Goal: Task Accomplishment & Management: Manage account settings

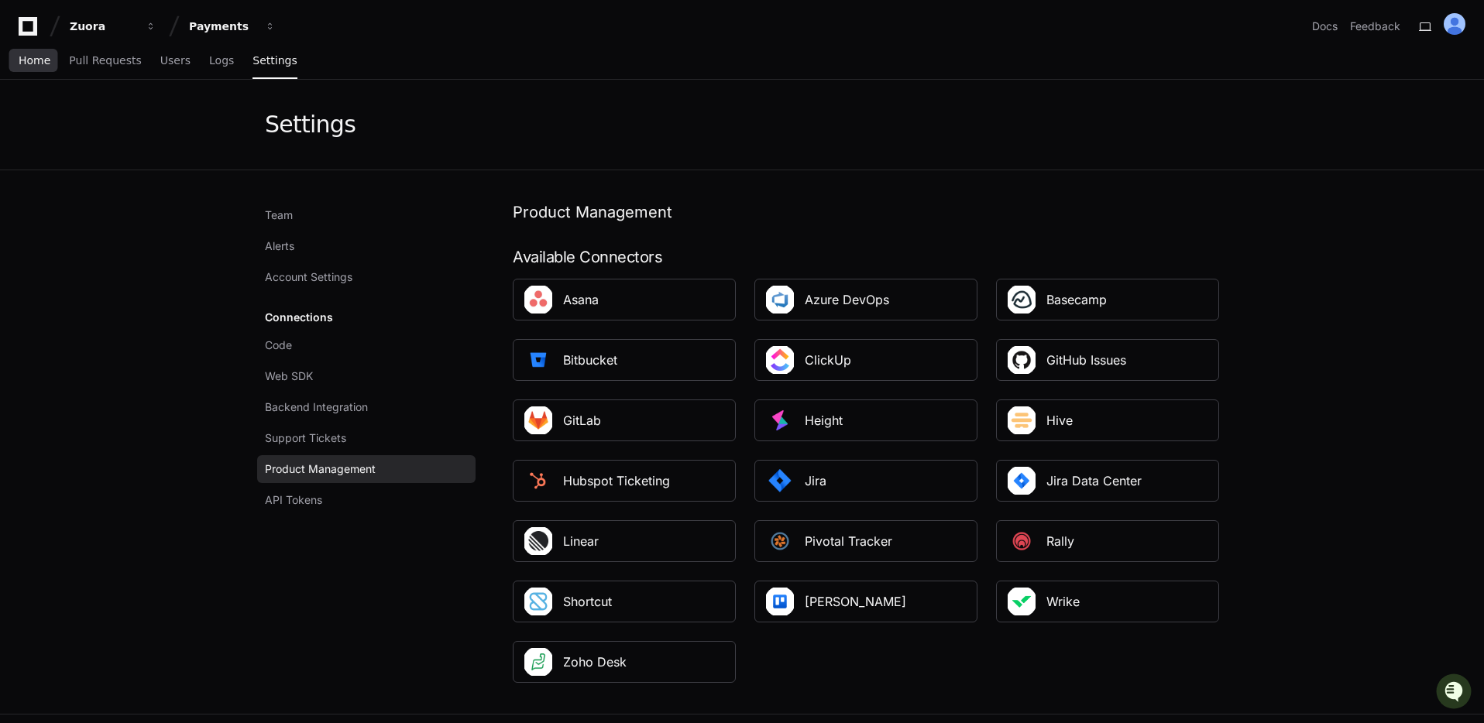
click at [22, 63] on span "Home" at bounding box center [35, 60] width 32 height 9
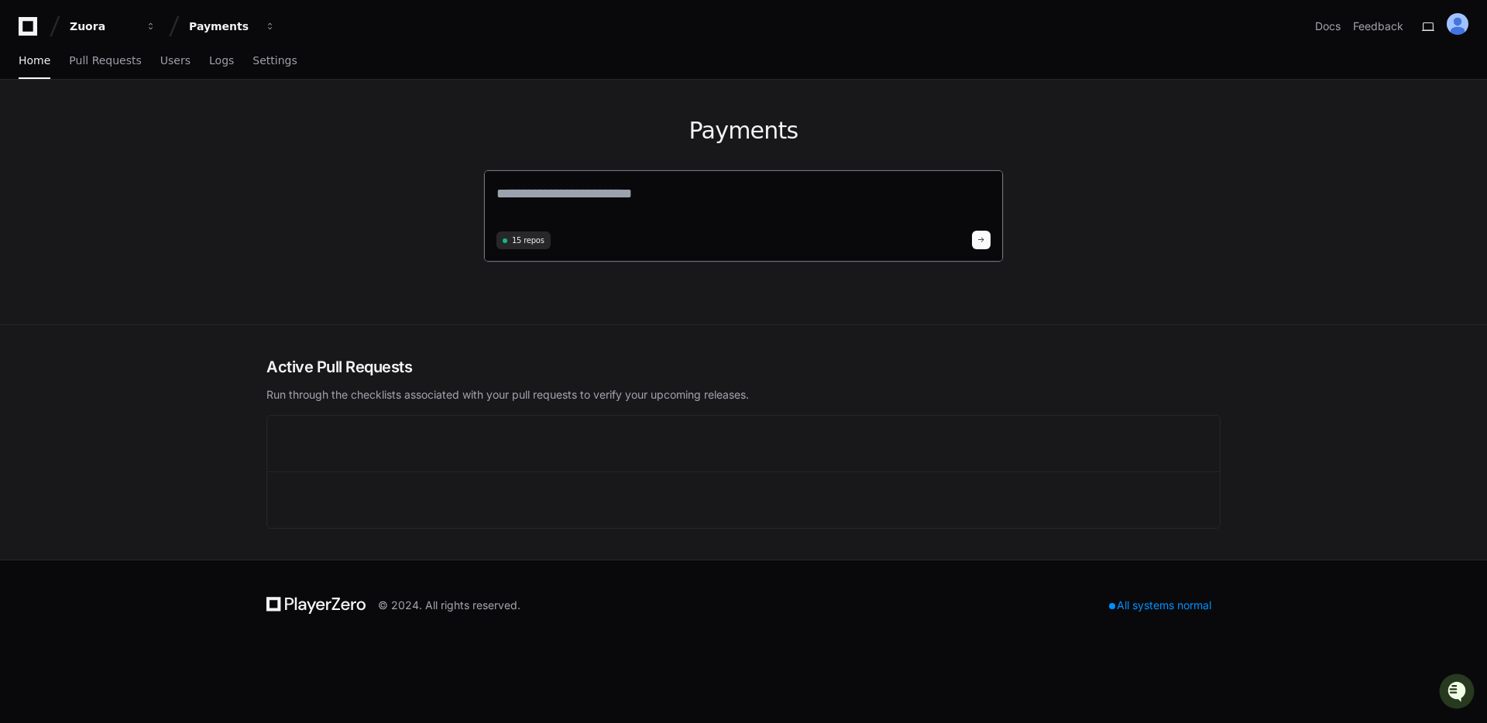
click at [540, 208] on textarea at bounding box center [743, 204] width 494 height 43
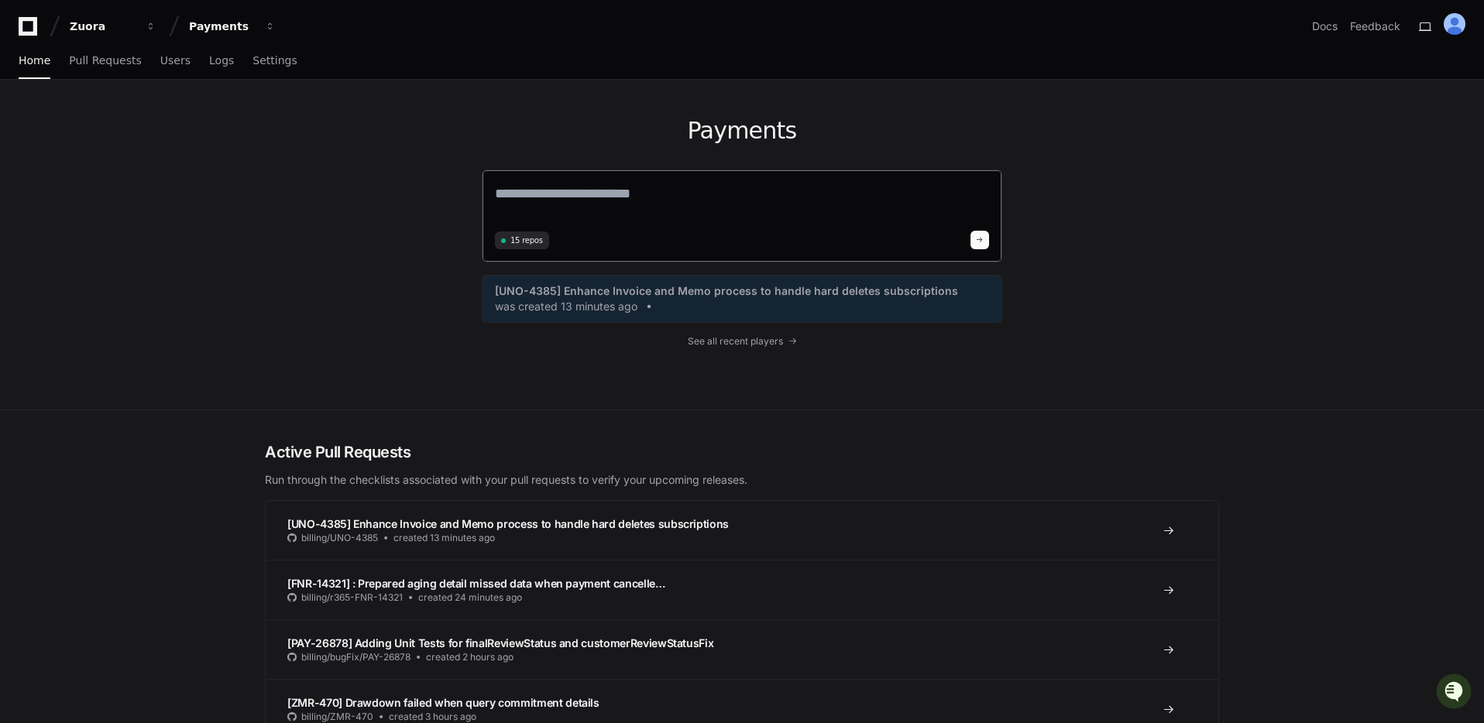
click at [533, 235] on span "15 repos" at bounding box center [526, 241] width 33 height 12
click at [520, 240] on span "15 repos" at bounding box center [526, 241] width 33 height 12
click at [256, 60] on span "Settings" at bounding box center [274, 60] width 44 height 9
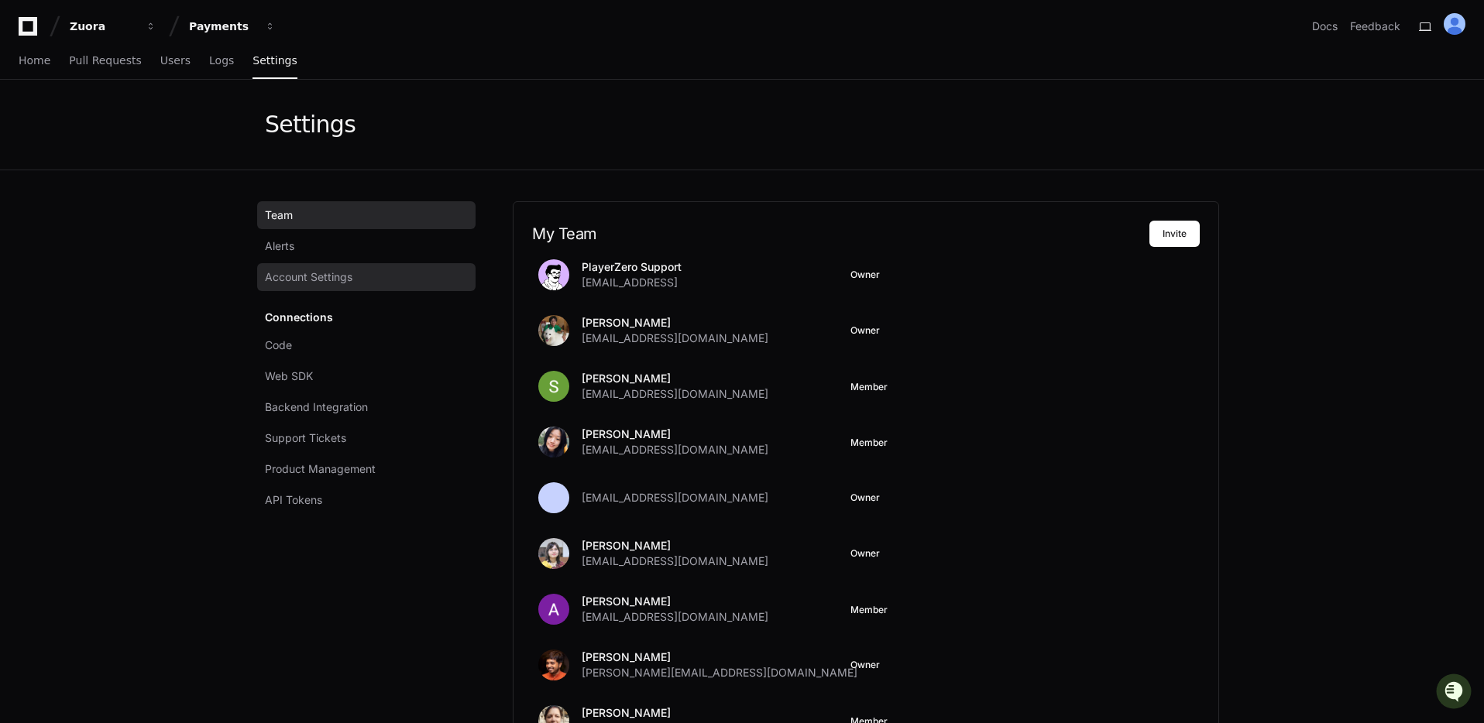
click at [310, 288] on link "Account Settings" at bounding box center [366, 277] width 218 height 28
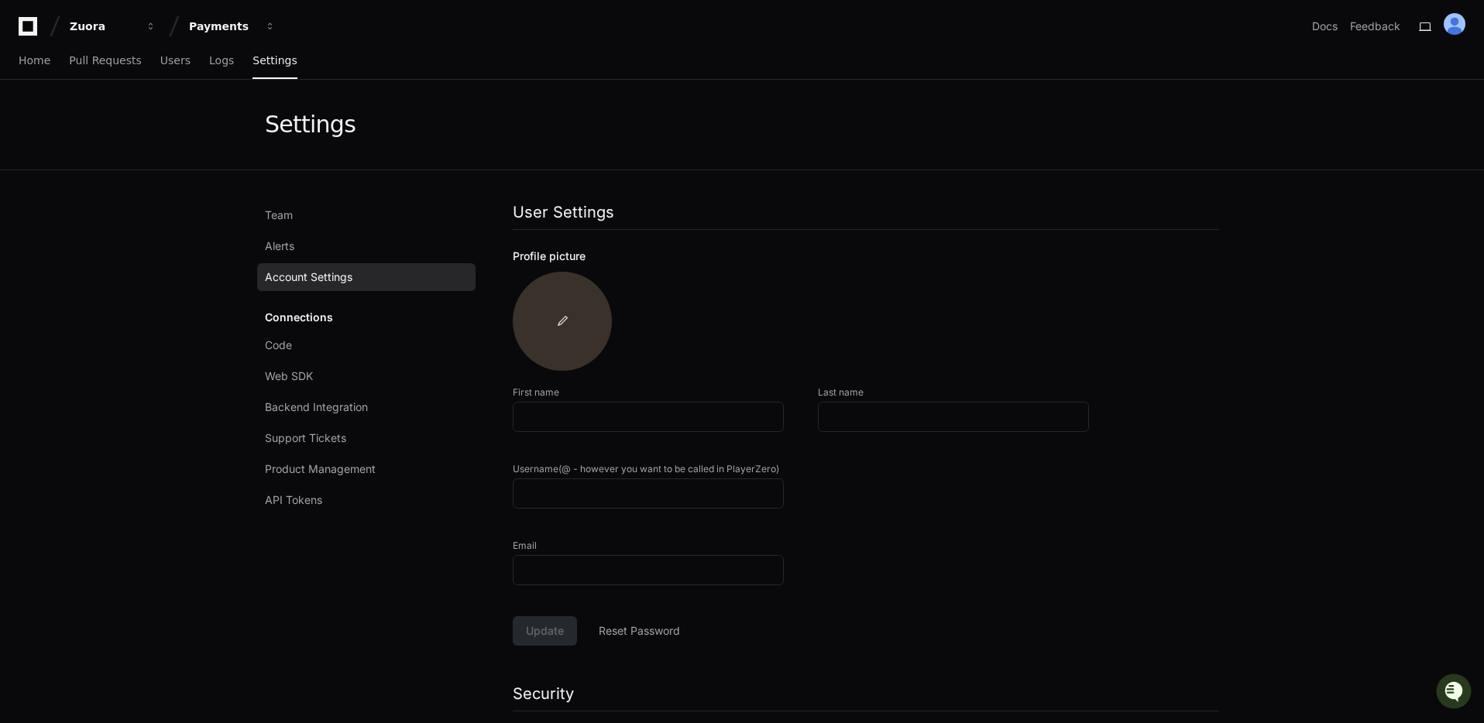
click at [558, 324] on span at bounding box center [562, 321] width 12 height 12
type input "******"
type input "*****"
type input "*******"
type input "**********"
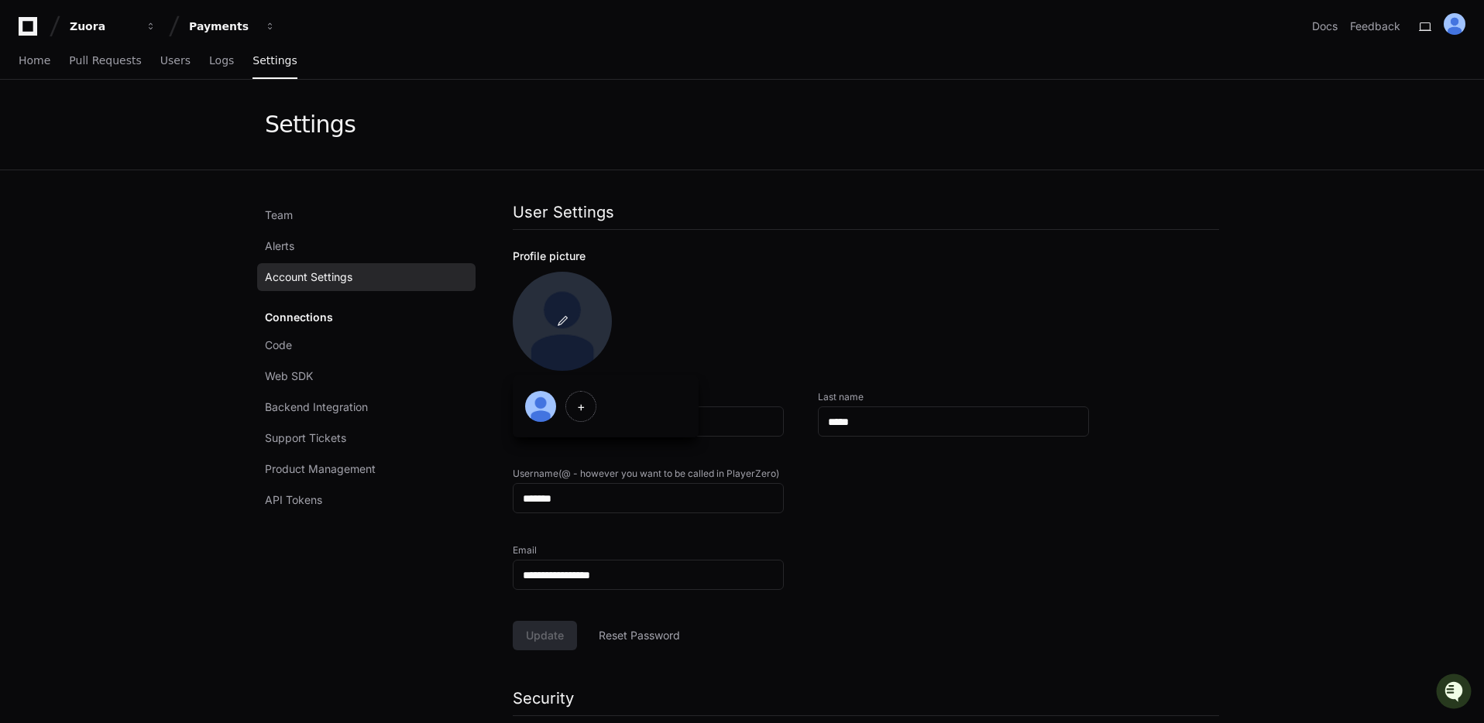
click at [566, 317] on span at bounding box center [562, 321] width 12 height 12
click at [558, 331] on img at bounding box center [562, 321] width 99 height 99
click at [547, 407] on img at bounding box center [540, 406] width 31 height 31
click at [557, 311] on img at bounding box center [562, 321] width 99 height 99
click at [581, 410] on div "+" at bounding box center [580, 406] width 31 height 31
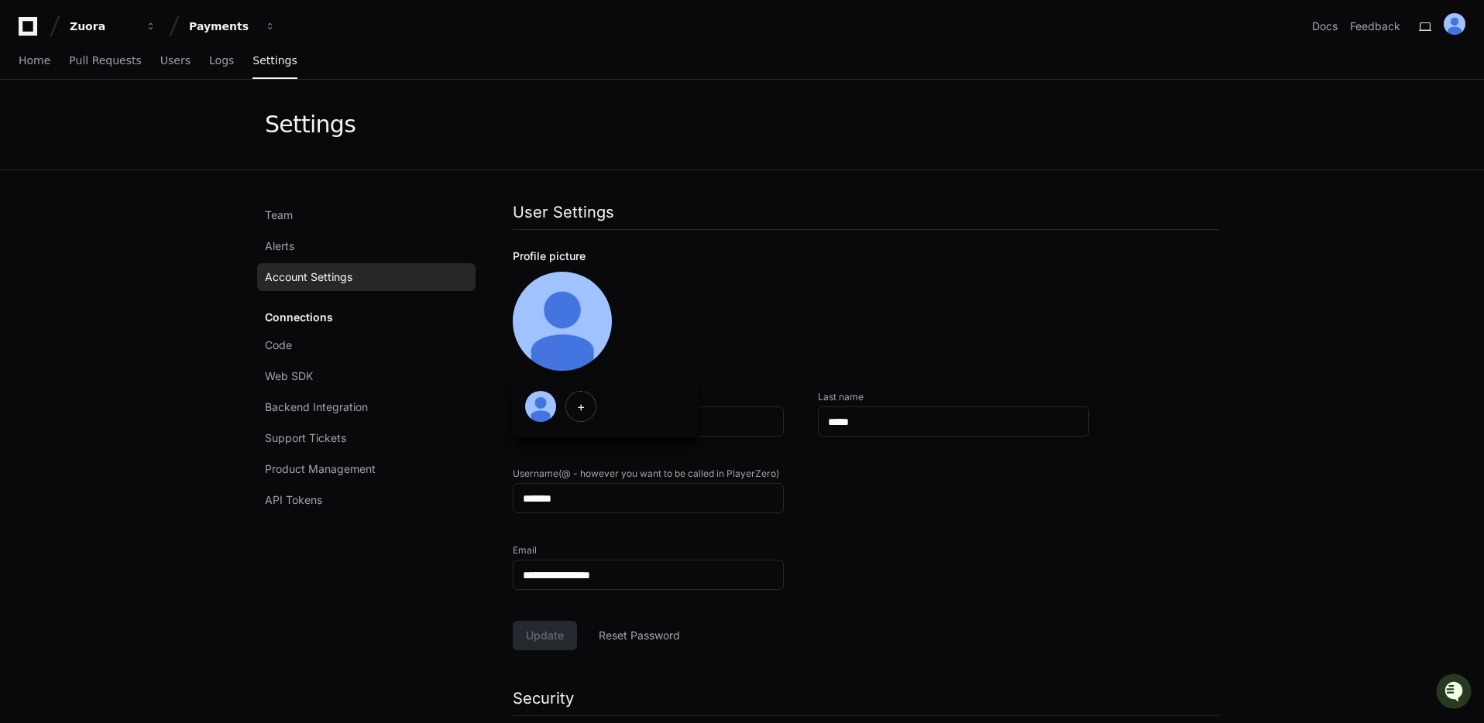
click at [0, 0] on input "+" at bounding box center [0, 0] width 0 height 0
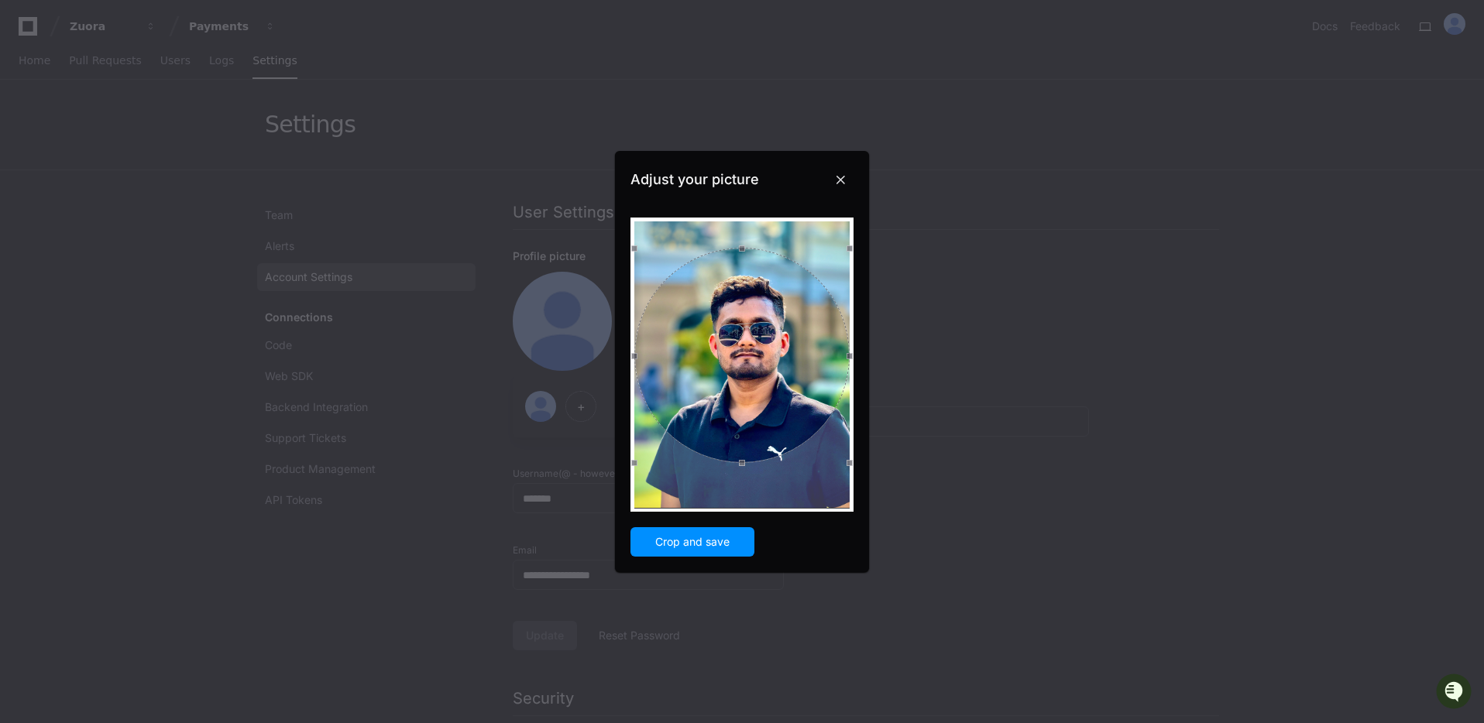
drag, startPoint x: 726, startPoint y: 374, endPoint x: 714, endPoint y: 365, distance: 14.9
click at [714, 365] on div at bounding box center [741, 355] width 215 height 215
click at [687, 547] on span "Crop and save" at bounding box center [692, 541] width 98 height 15
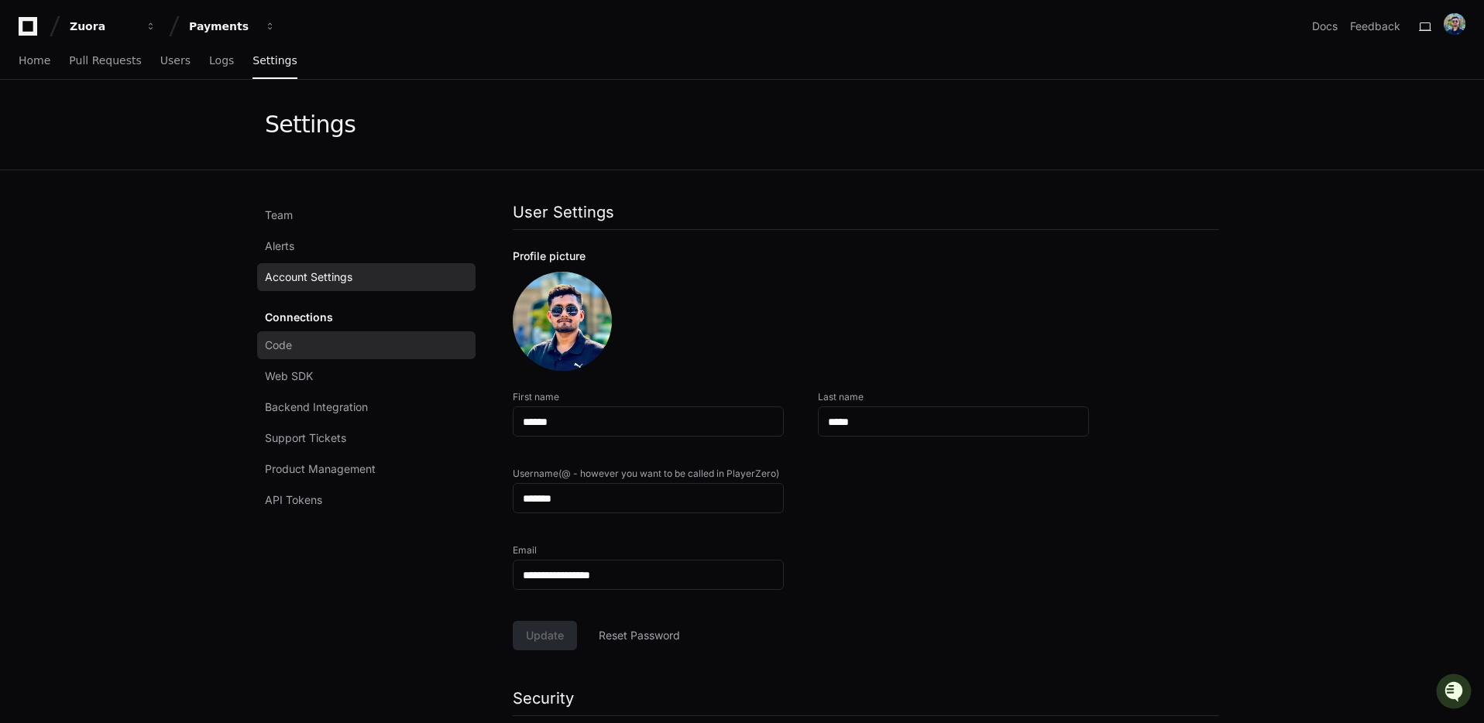
click at [297, 348] on link "Code" at bounding box center [366, 345] width 218 height 28
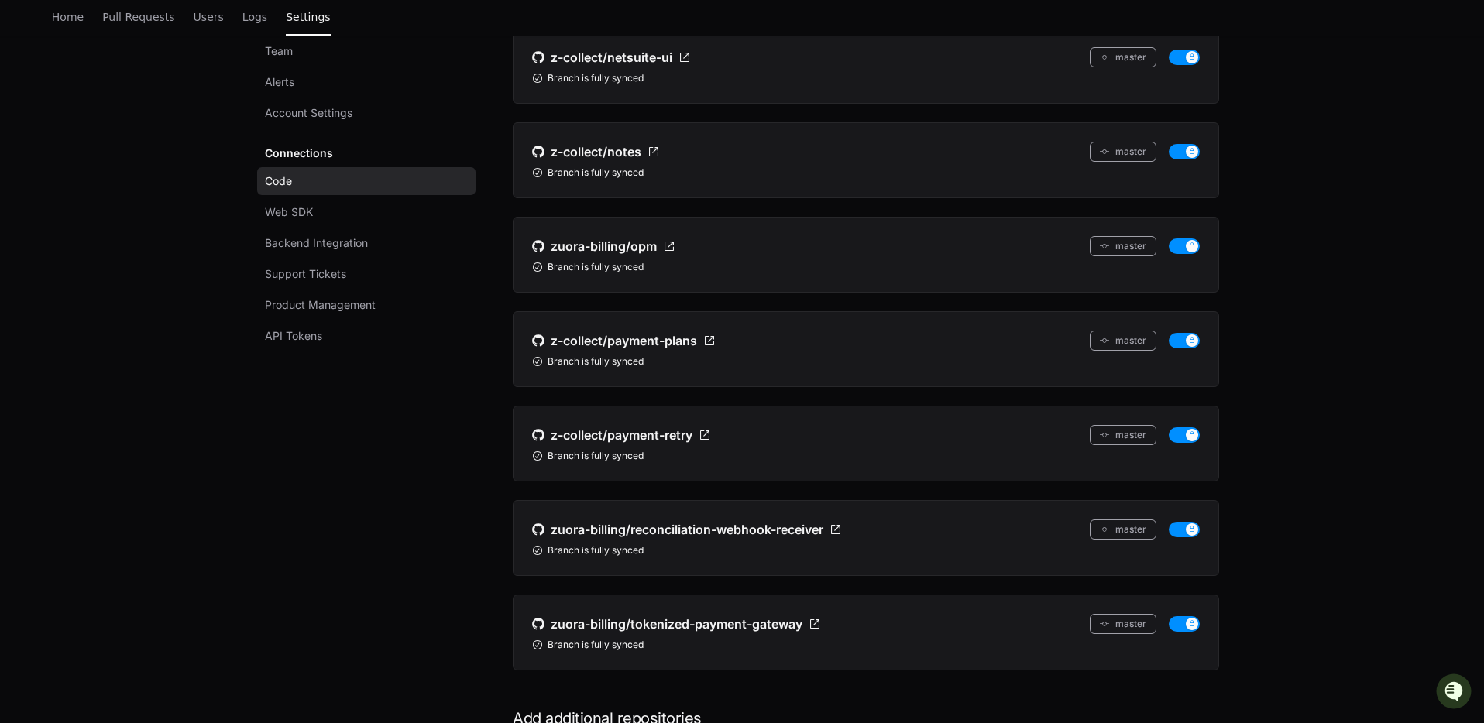
scroll to position [1326, 0]
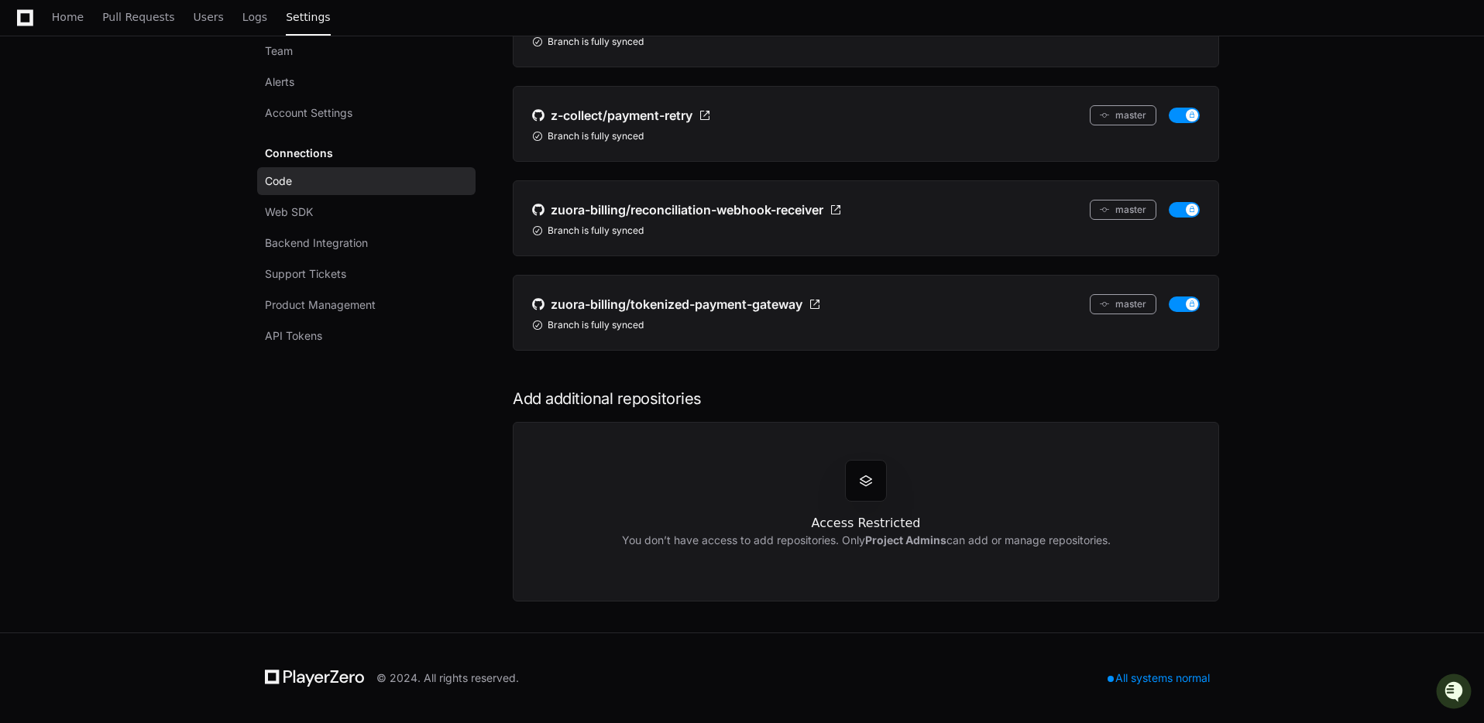
drag, startPoint x: 842, startPoint y: 543, endPoint x: 986, endPoint y: 550, distance: 145.0
click at [979, 549] on div "You don’t have access to add repositories. Only Project Admins can add or manag…" at bounding box center [866, 548] width 489 height 31
click at [1066, 561] on div "You don’t have access to add repositories. Only Project Admins can add or manag…" at bounding box center [866, 548] width 489 height 31
click at [827, 459] on div "Access Restricted You don’t have access to add repositories. Only Project Admin…" at bounding box center [866, 512] width 706 height 180
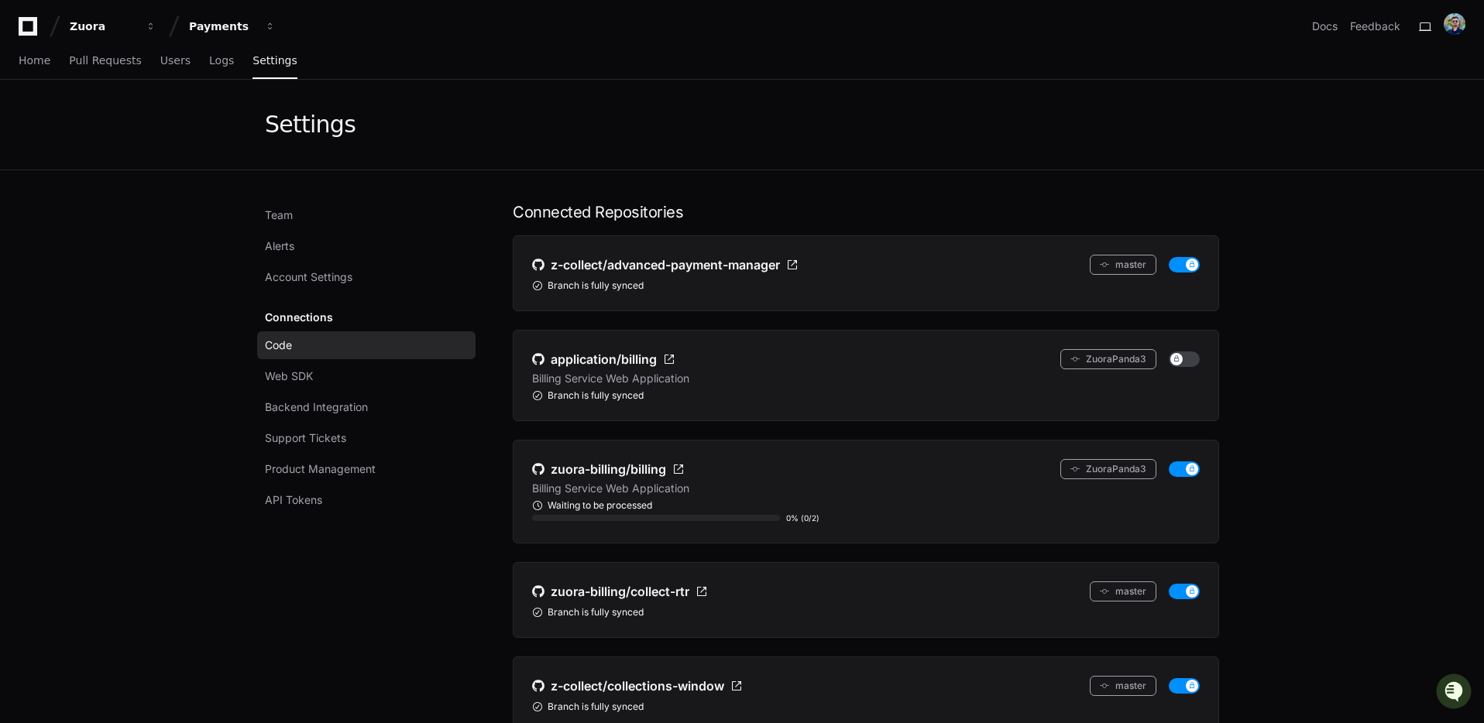
scroll to position [318, 0]
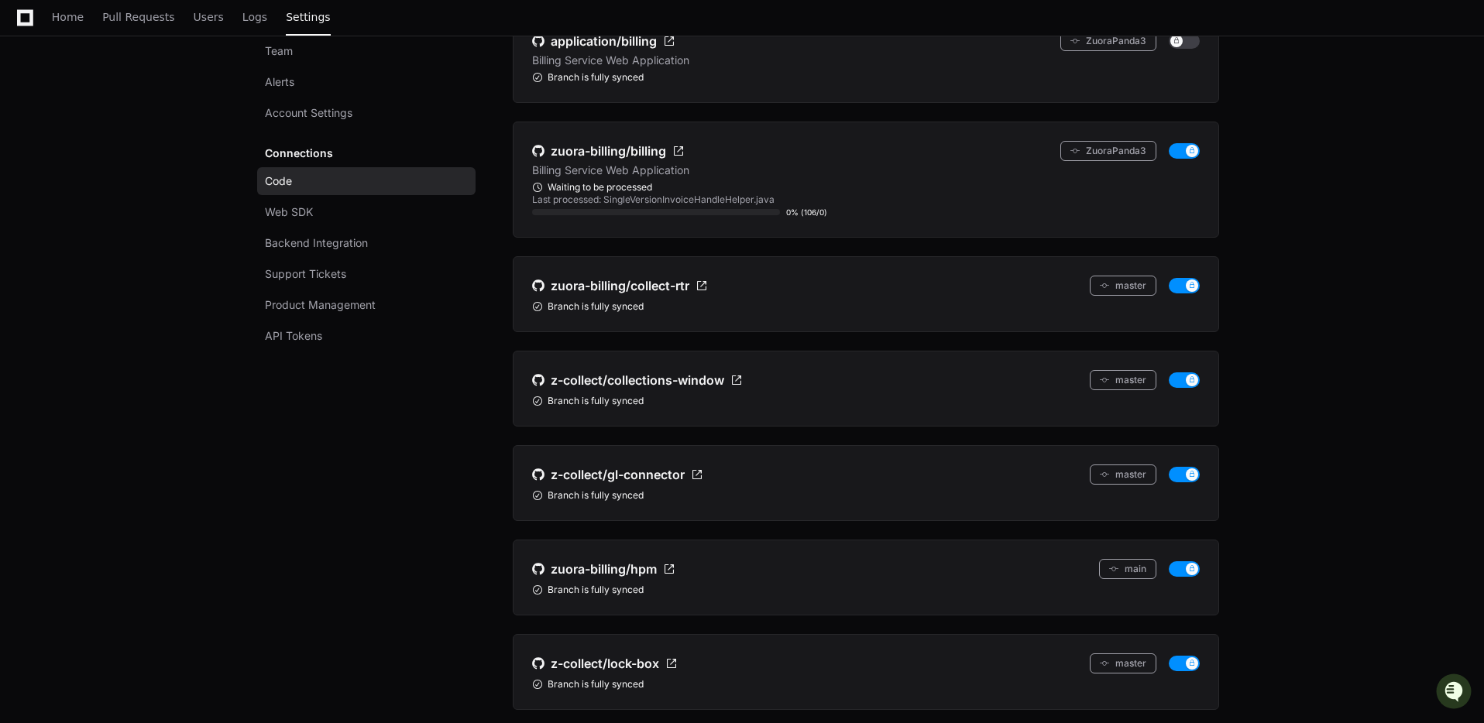
click at [1321, 252] on app-setting "Settings Team Alerts Account Settings Connections Code Web SDK Backend Integrat…" at bounding box center [742, 708] width 1484 height 1892
click at [315, 211] on link "Web SDK" at bounding box center [366, 212] width 218 height 28
click at [370, 211] on link "Web SDK" at bounding box center [366, 212] width 218 height 28
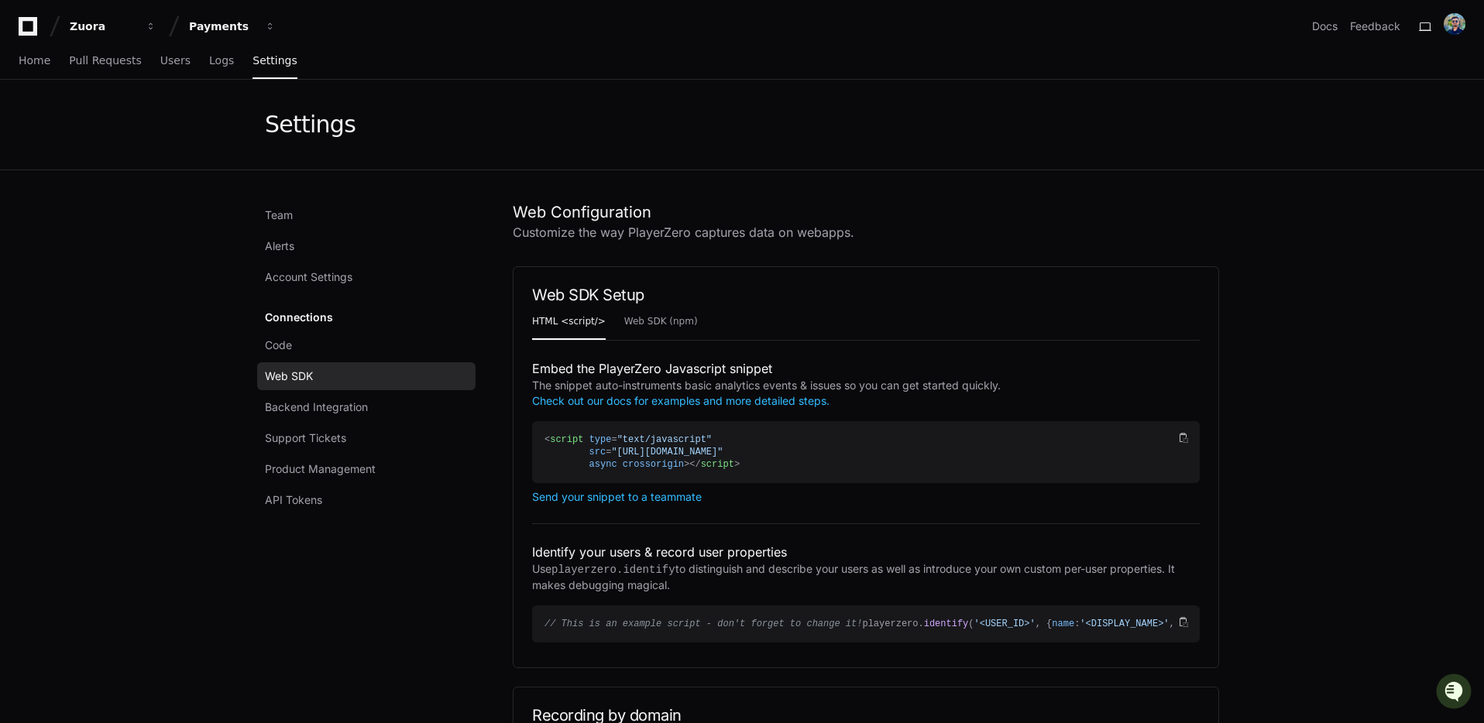
click at [337, 325] on div "Connections Code Web SDK Backend Integration Support Tickets Product Management…" at bounding box center [366, 409] width 218 height 211
click at [320, 340] on link "Code" at bounding box center [366, 345] width 218 height 28
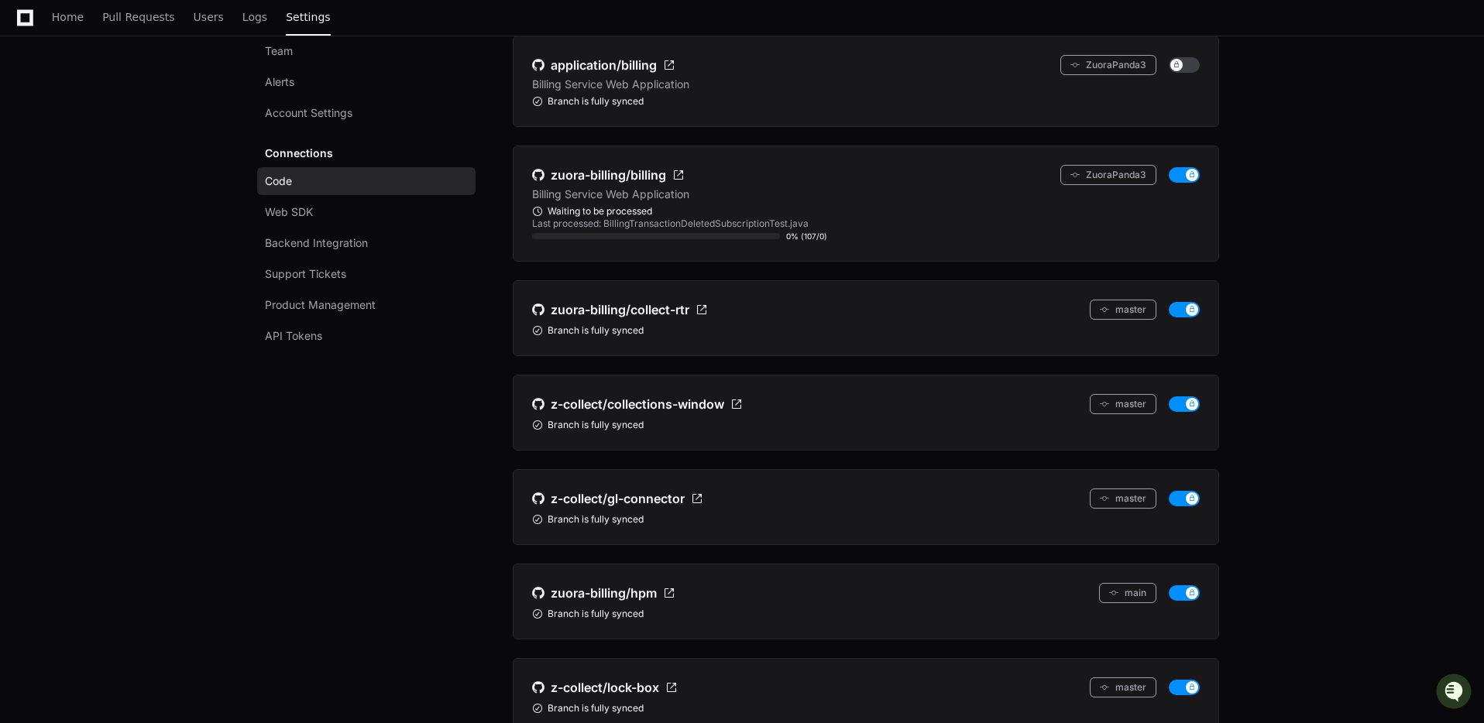
scroll to position [297, 0]
click at [1355, 367] on app-setting "Settings Team Alerts Account Settings Connections Code Web SDK Backend Integrat…" at bounding box center [742, 728] width 1484 height 1892
click at [1315, 368] on app-setting "Settings Team Alerts Account Settings Connections Code Web SDK Backend Integrat…" at bounding box center [742, 728] width 1484 height 1892
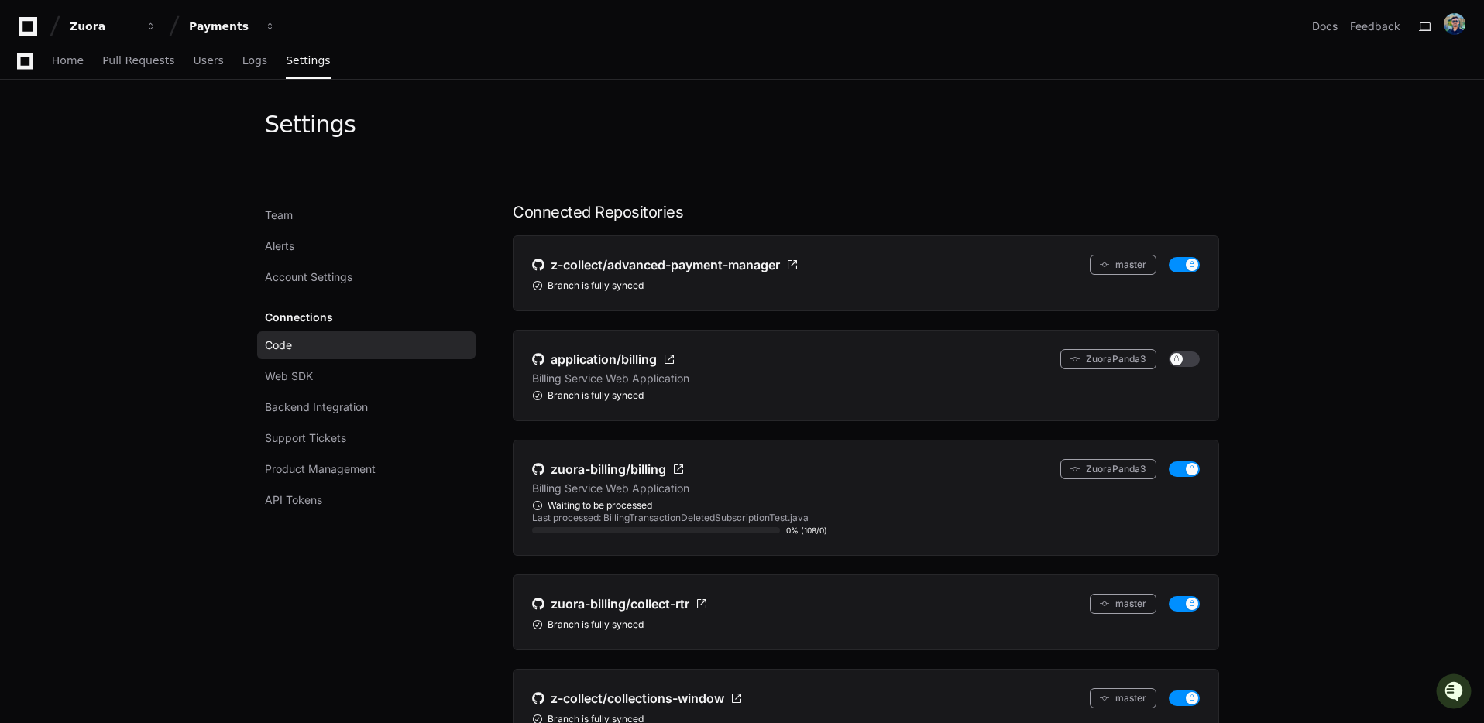
scroll to position [431, 0]
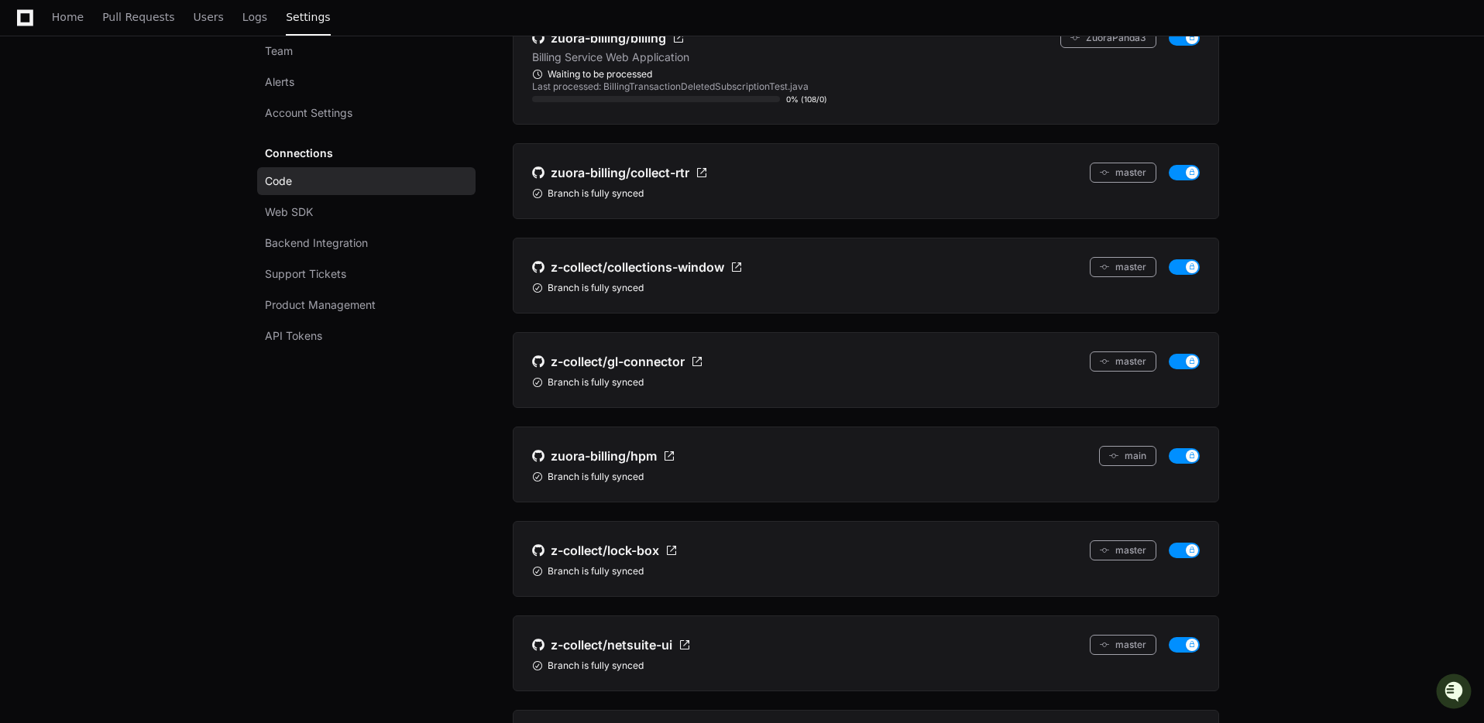
click at [429, 472] on div "Team Alerts Account Settings Connections Code Web SDK Backend Integration Suppo…" at bounding box center [370, 639] width 211 height 1739
click at [1395, 349] on app-setting "Settings Team Alerts Account Settings Connections Code Web SDK Backend Integrat…" at bounding box center [742, 594] width 1484 height 1892
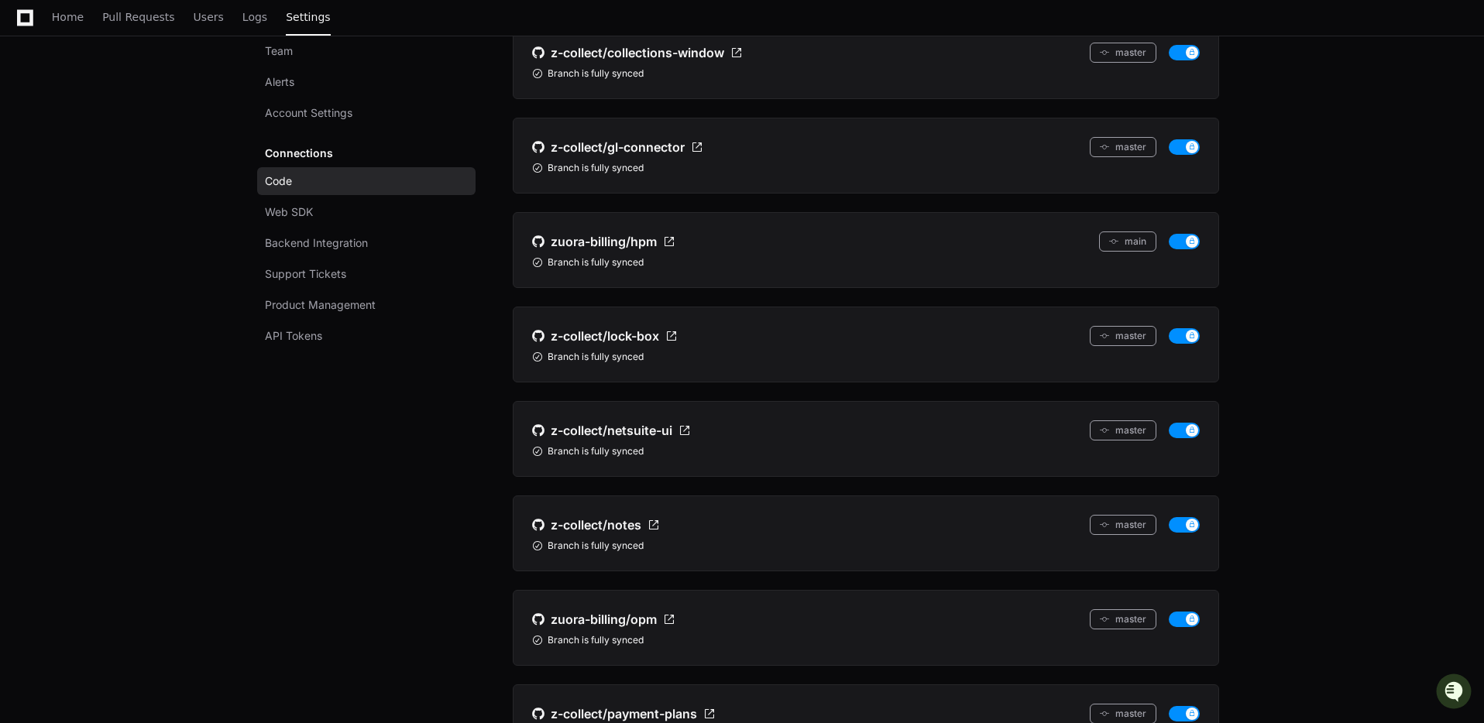
scroll to position [35, 0]
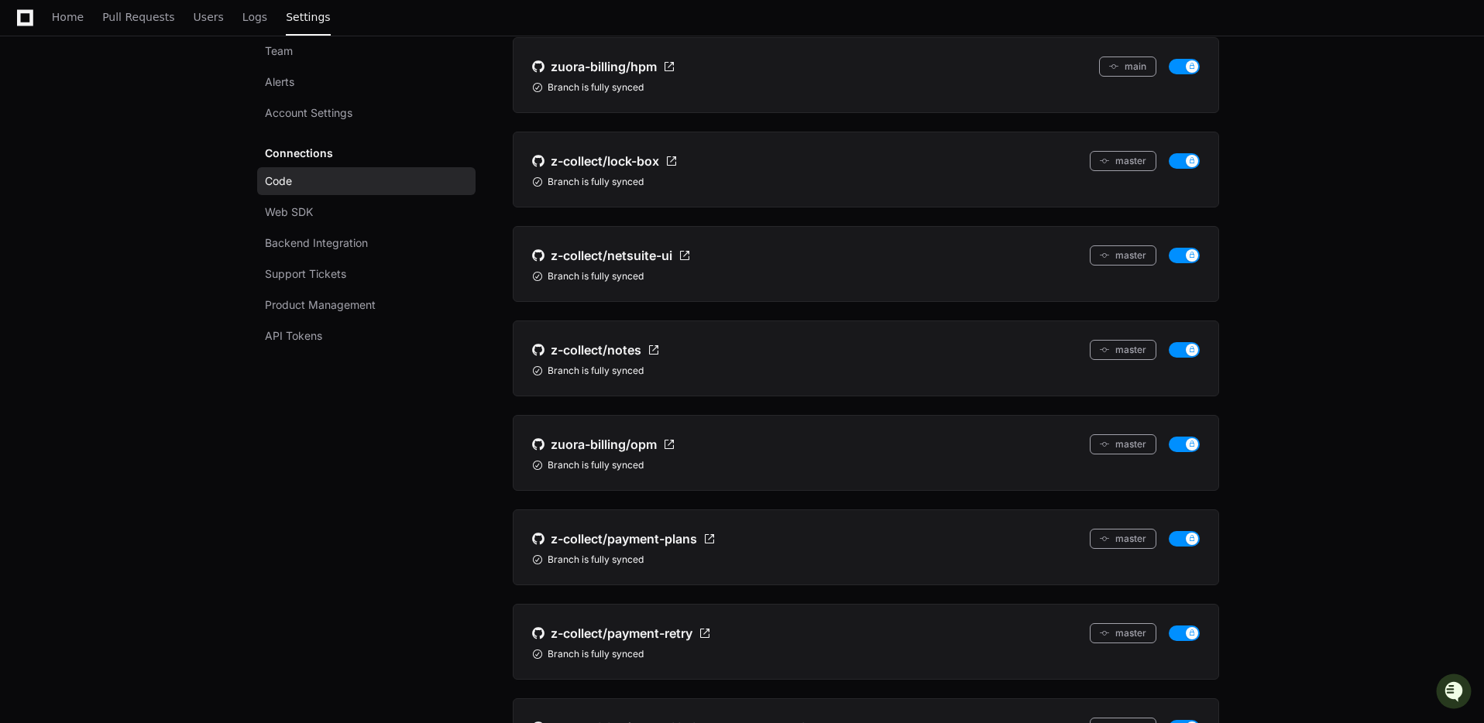
scroll to position [307, 0]
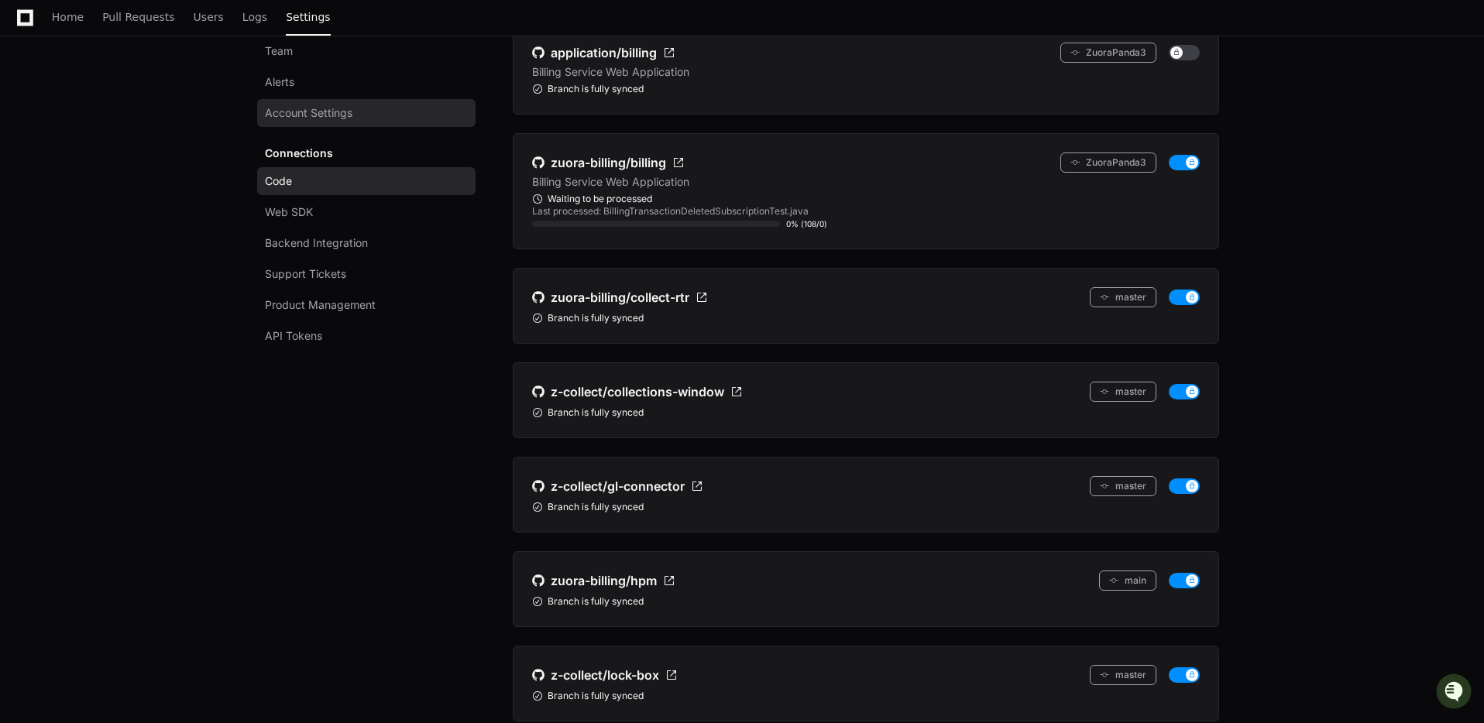
click at [315, 108] on span "Account Settings" at bounding box center [308, 112] width 87 height 15
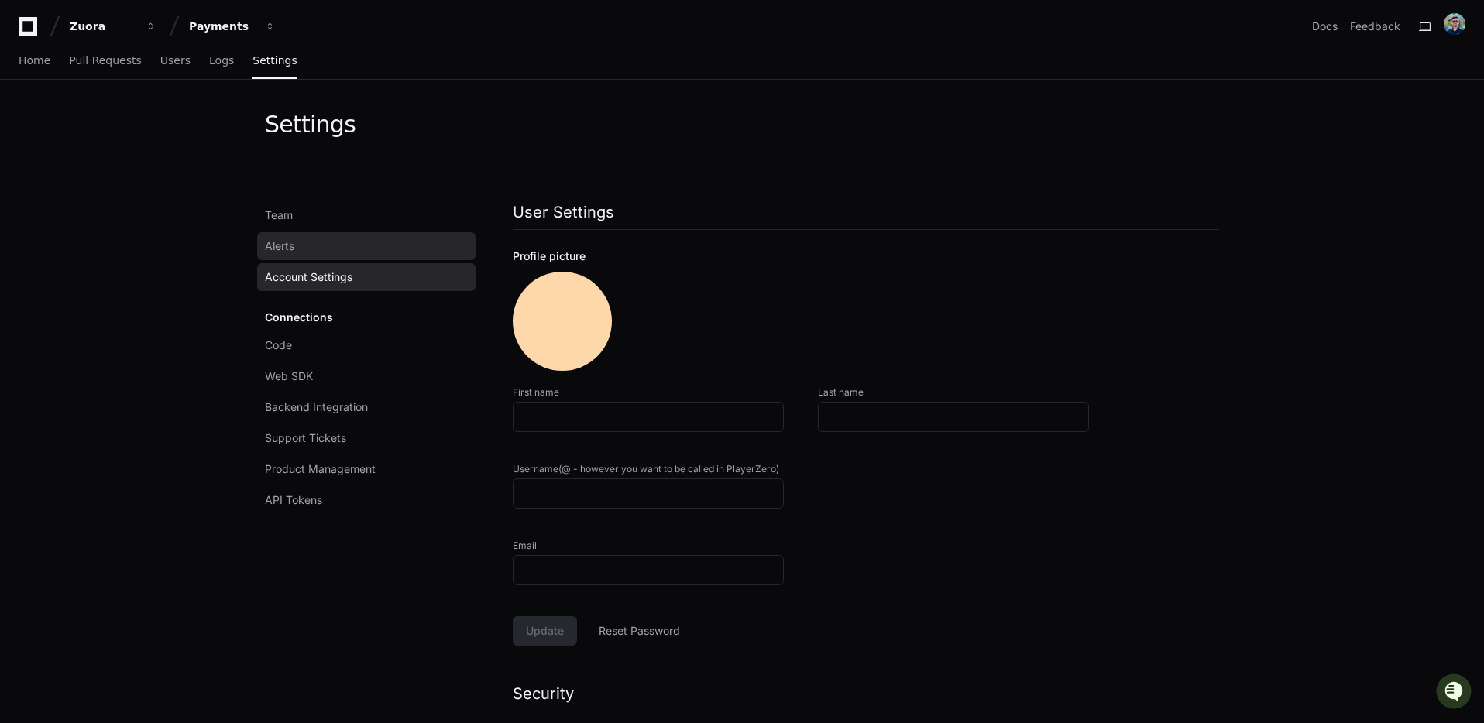
type input "******"
type input "*****"
type input "*******"
type input "**********"
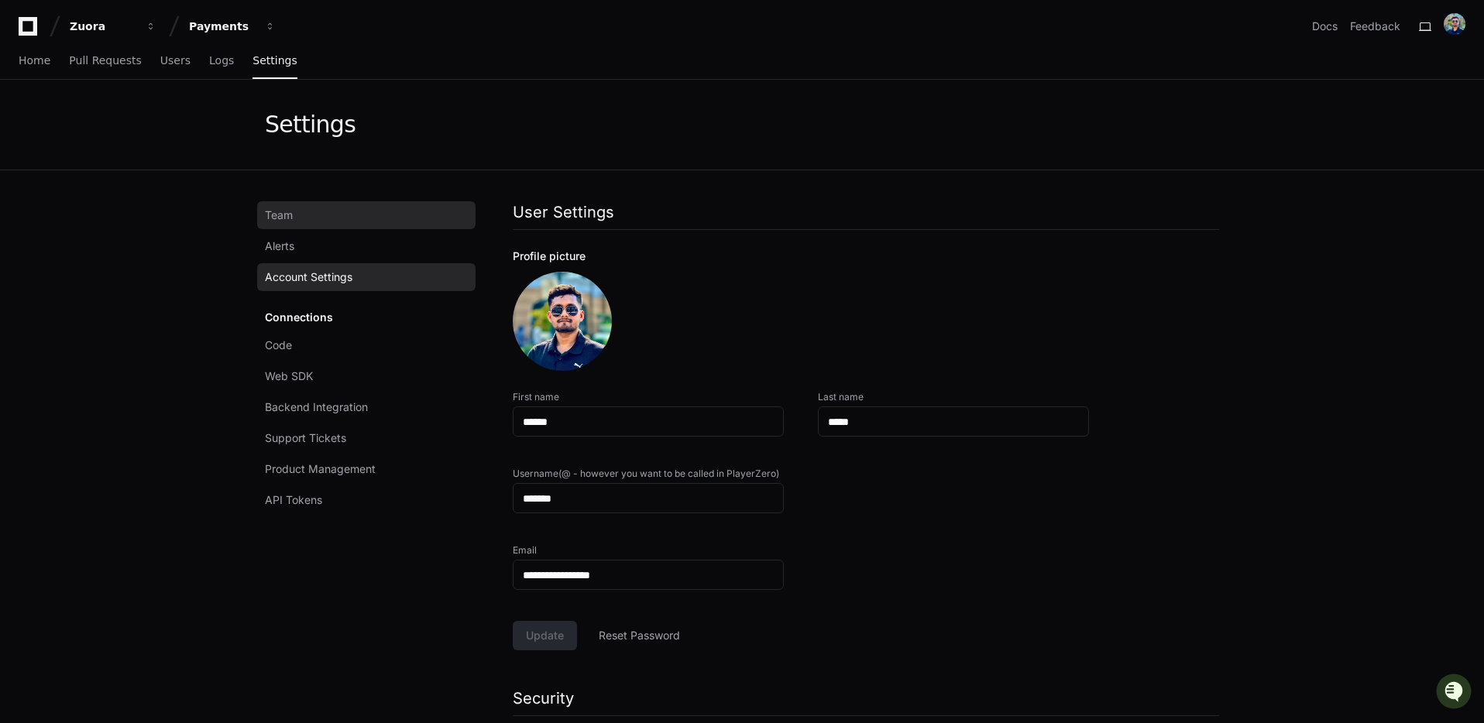
click at [288, 223] on link "Team" at bounding box center [366, 215] width 218 height 28
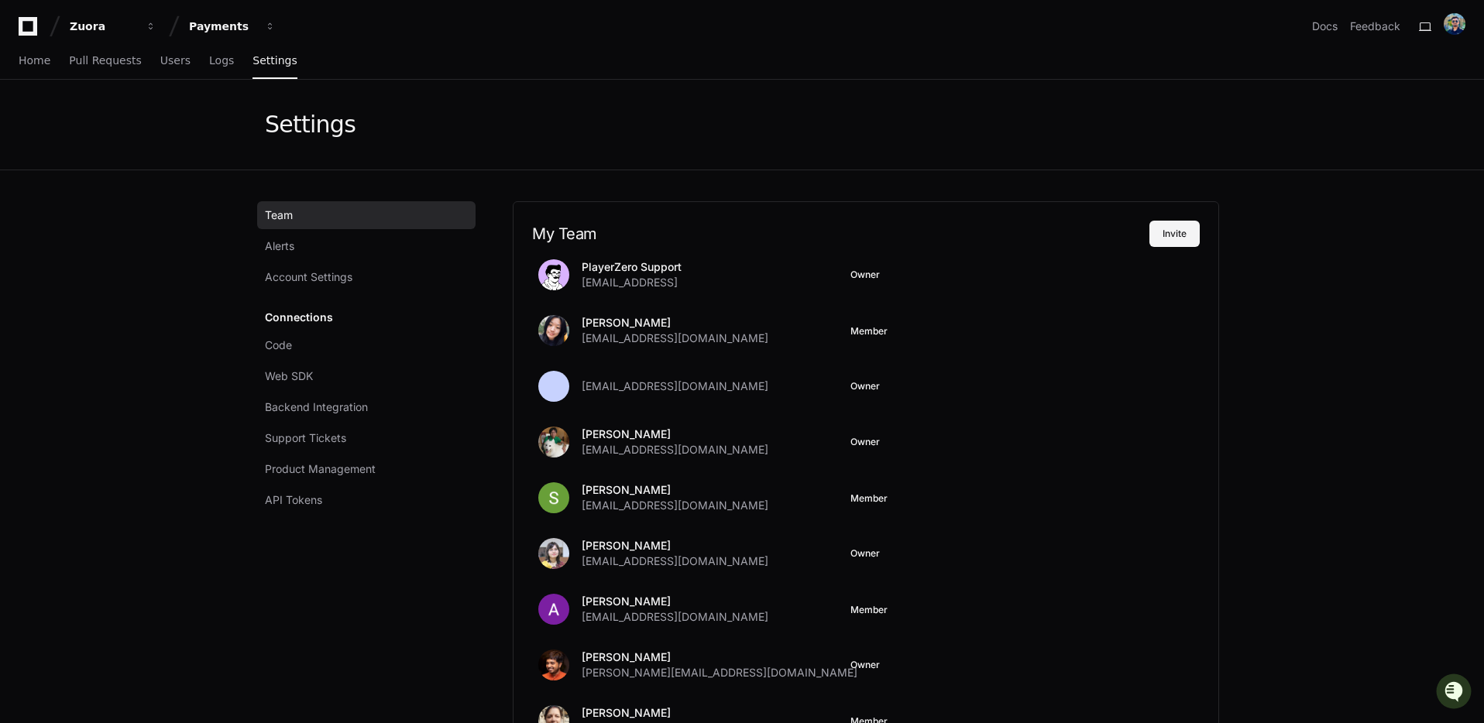
click at [1177, 232] on button "Invite" at bounding box center [1174, 234] width 50 height 26
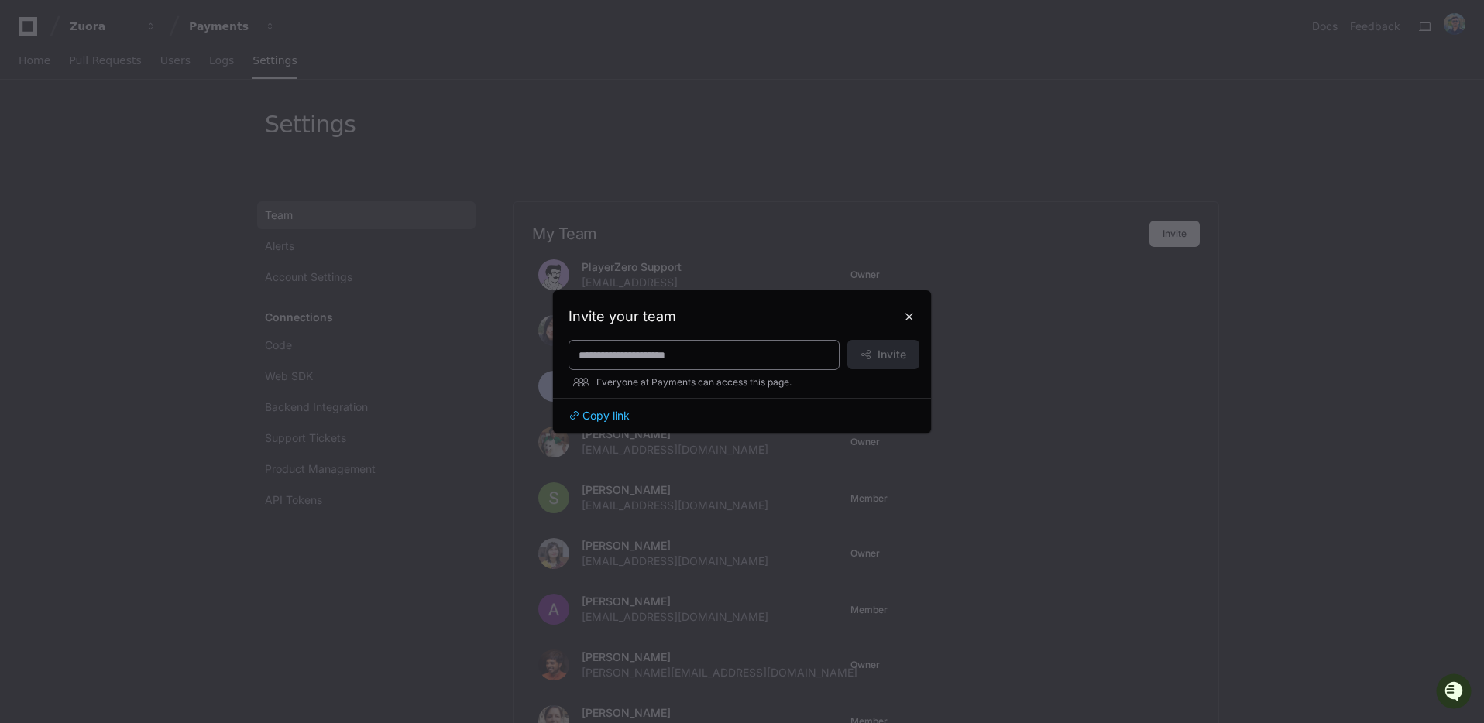
click at [633, 350] on input at bounding box center [703, 355] width 251 height 15
click at [619, 415] on span "Copy link" at bounding box center [605, 415] width 47 height 15
click at [1263, 386] on div at bounding box center [742, 361] width 1484 height 723
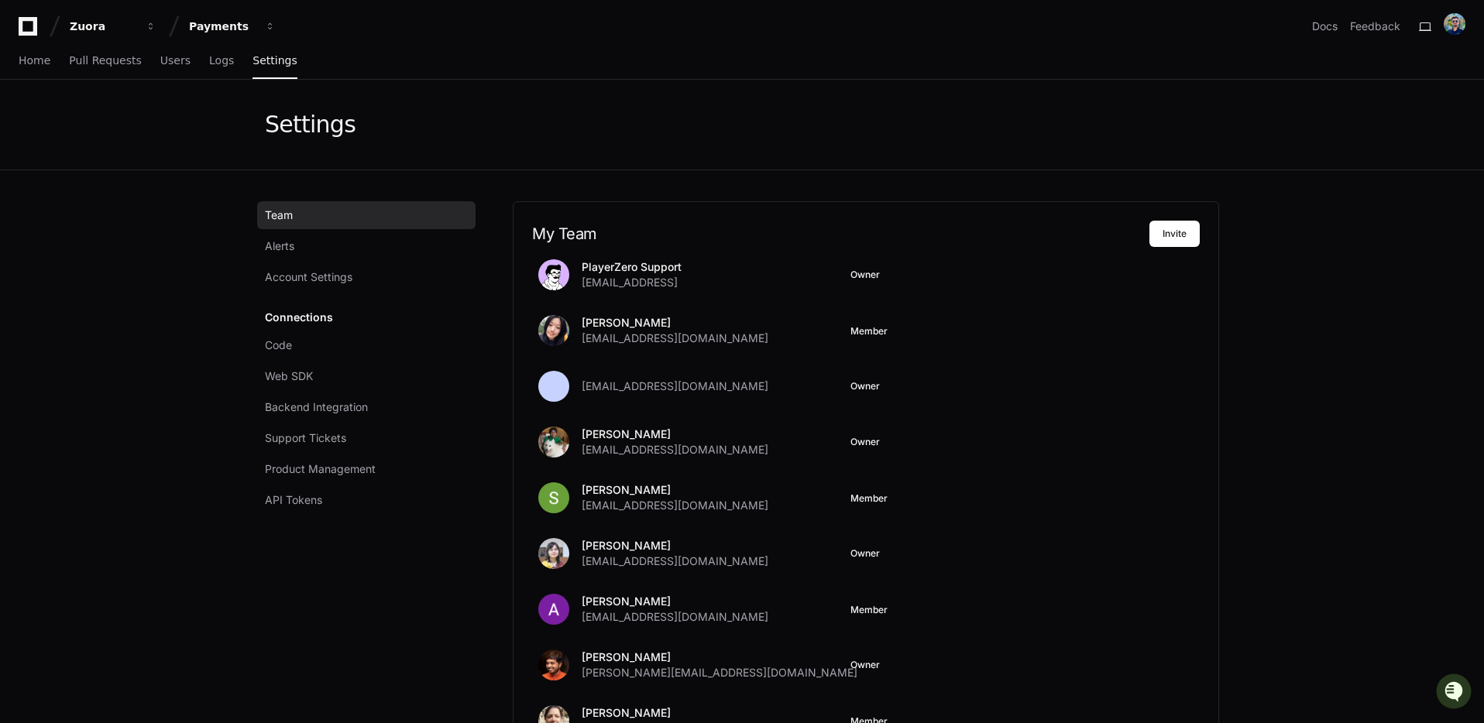
click at [278, 214] on span "Team" at bounding box center [279, 215] width 28 height 15
click at [302, 224] on link "Team" at bounding box center [366, 215] width 218 height 28
click at [339, 227] on link "Team" at bounding box center [366, 215] width 218 height 28
click at [304, 353] on link "Code" at bounding box center [366, 345] width 218 height 28
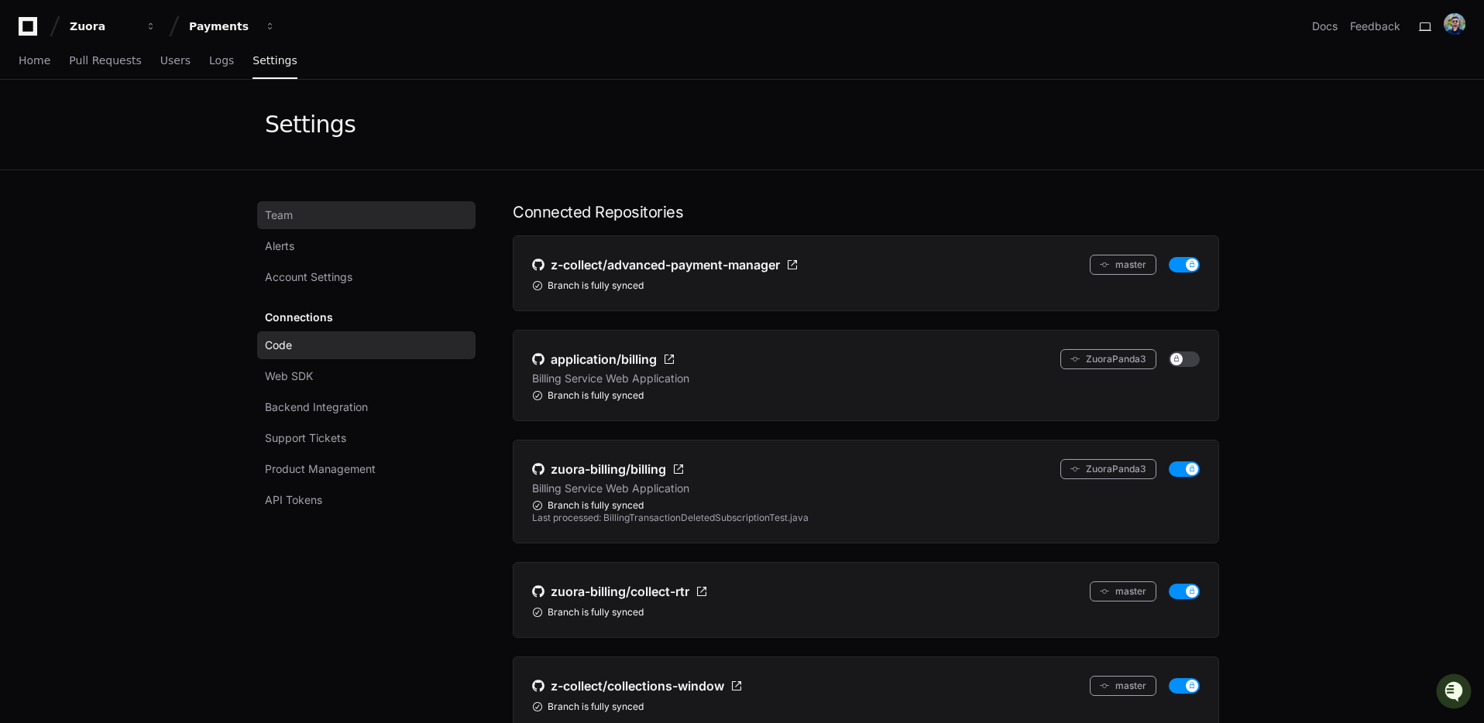
click at [295, 228] on link "Team" at bounding box center [366, 215] width 218 height 28
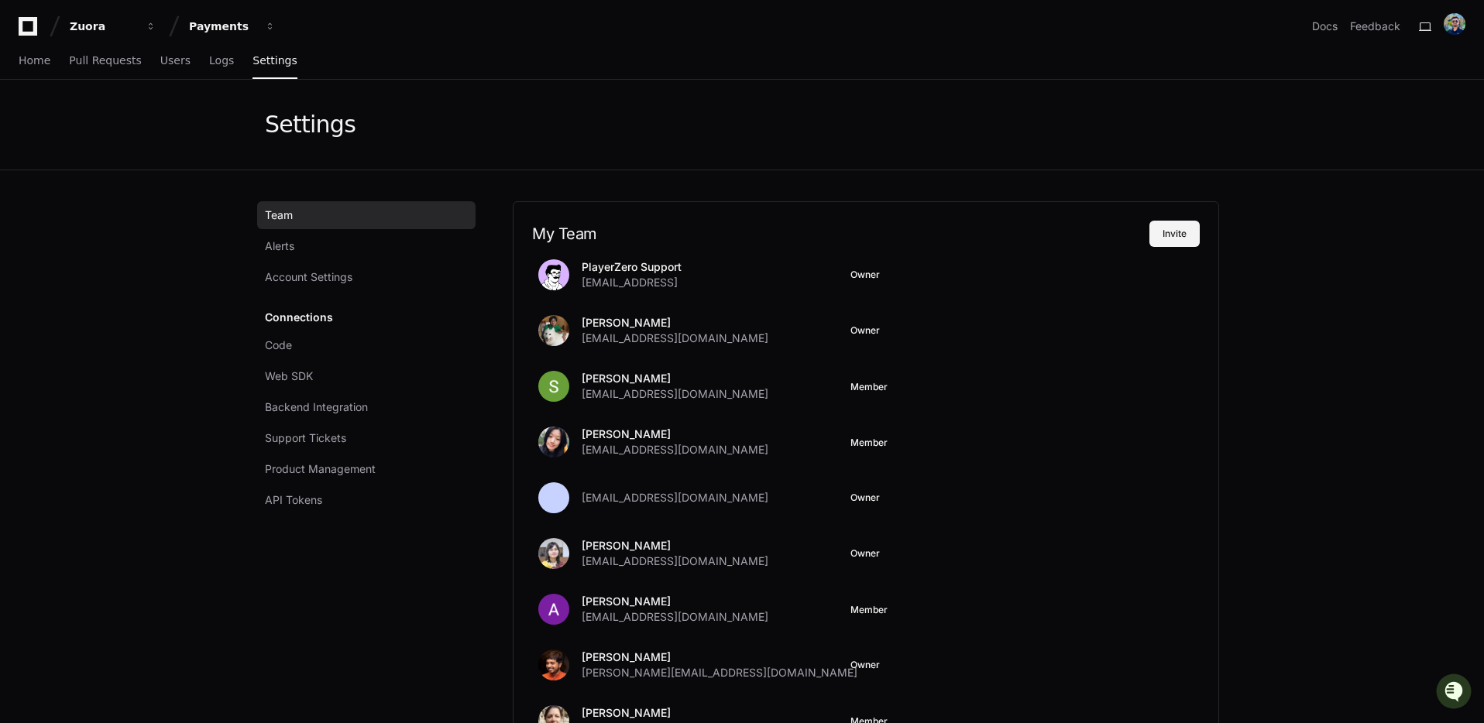
click at [1187, 242] on button "Invite" at bounding box center [1174, 234] width 50 height 26
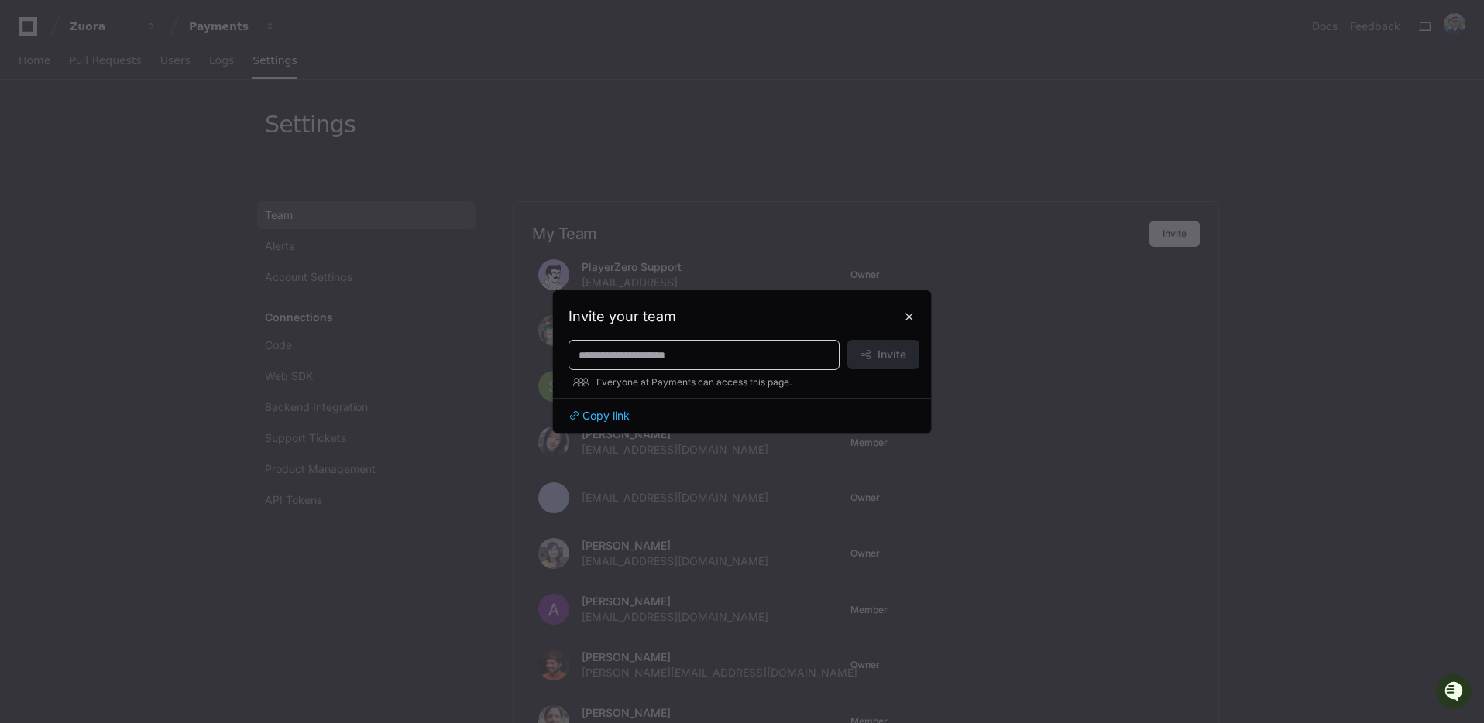
click at [672, 358] on input at bounding box center [703, 355] width 251 height 15
paste input "**********"
type input "**********"
click at [897, 349] on span "Invite" at bounding box center [891, 354] width 29 height 15
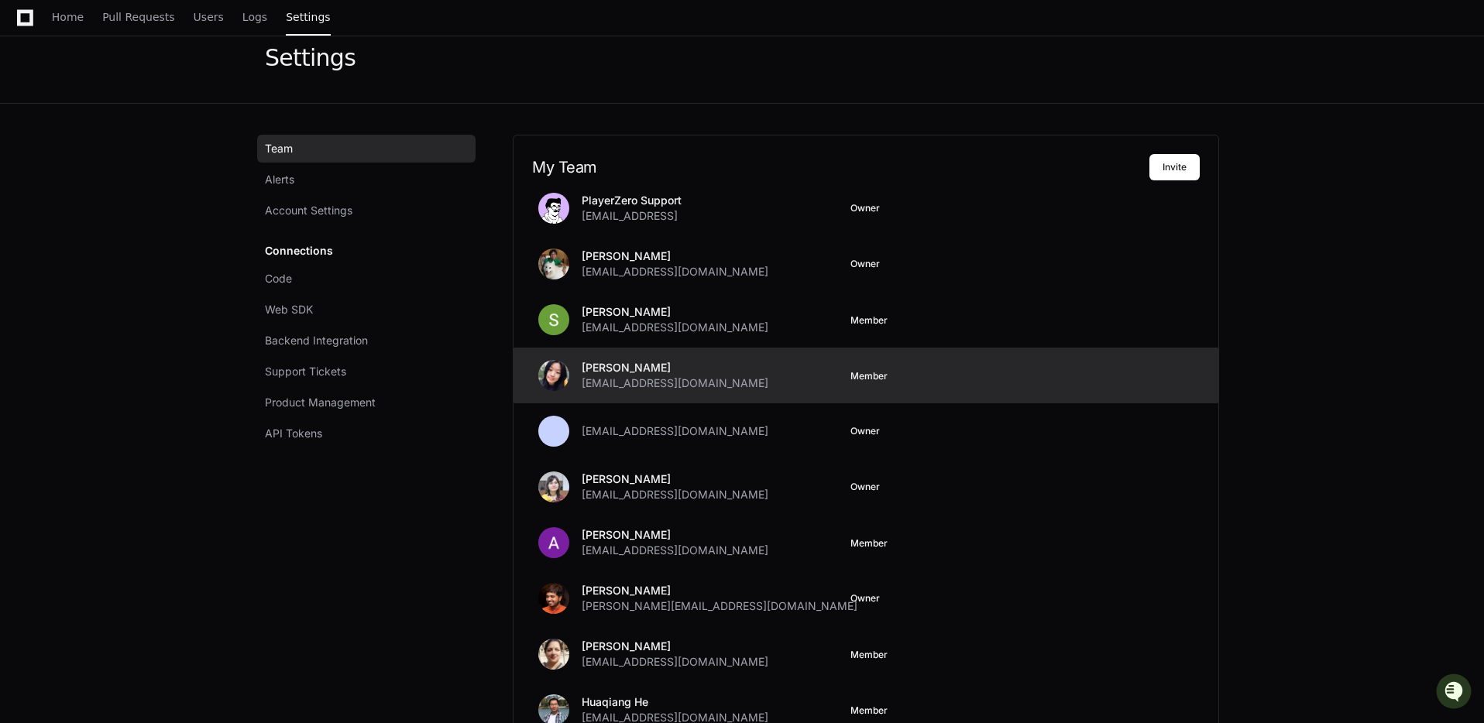
scroll to position [53, 0]
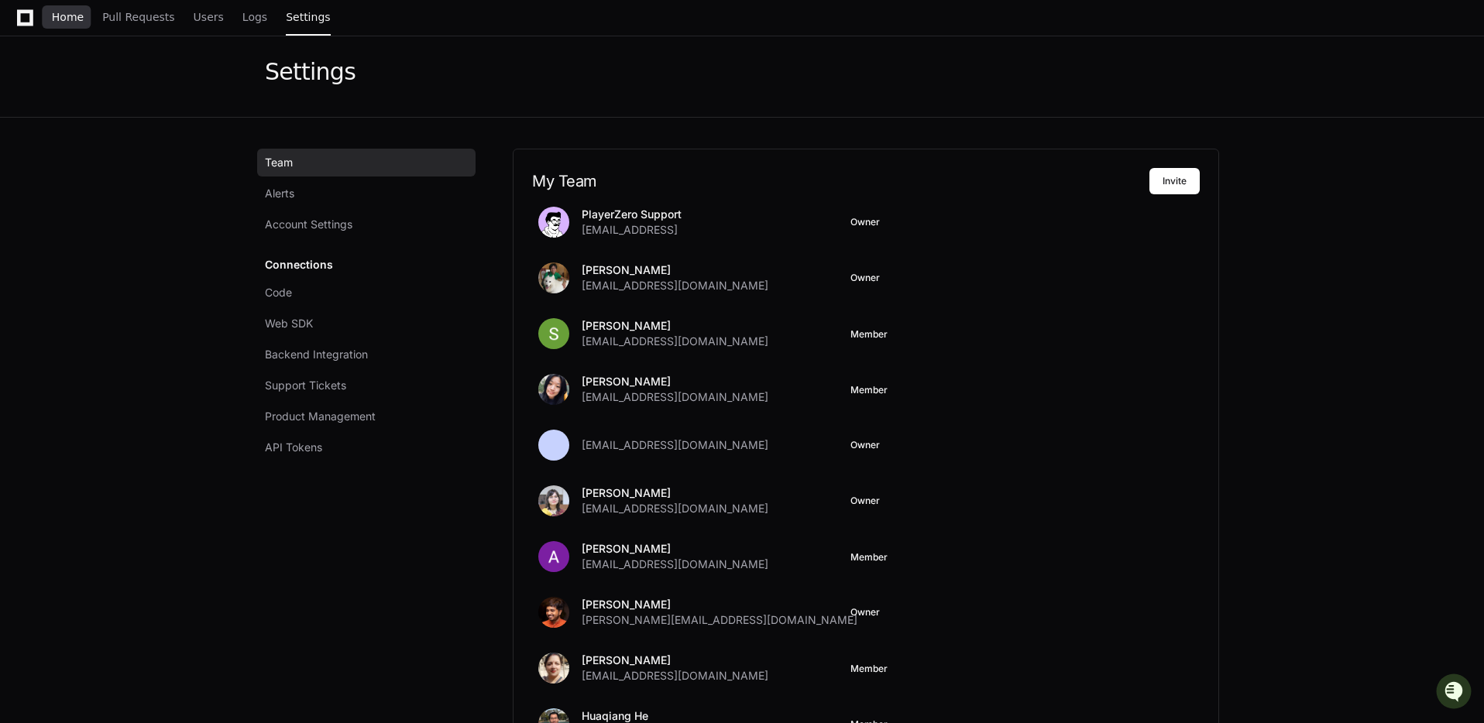
click at [64, 14] on span "Home" at bounding box center [68, 16] width 32 height 9
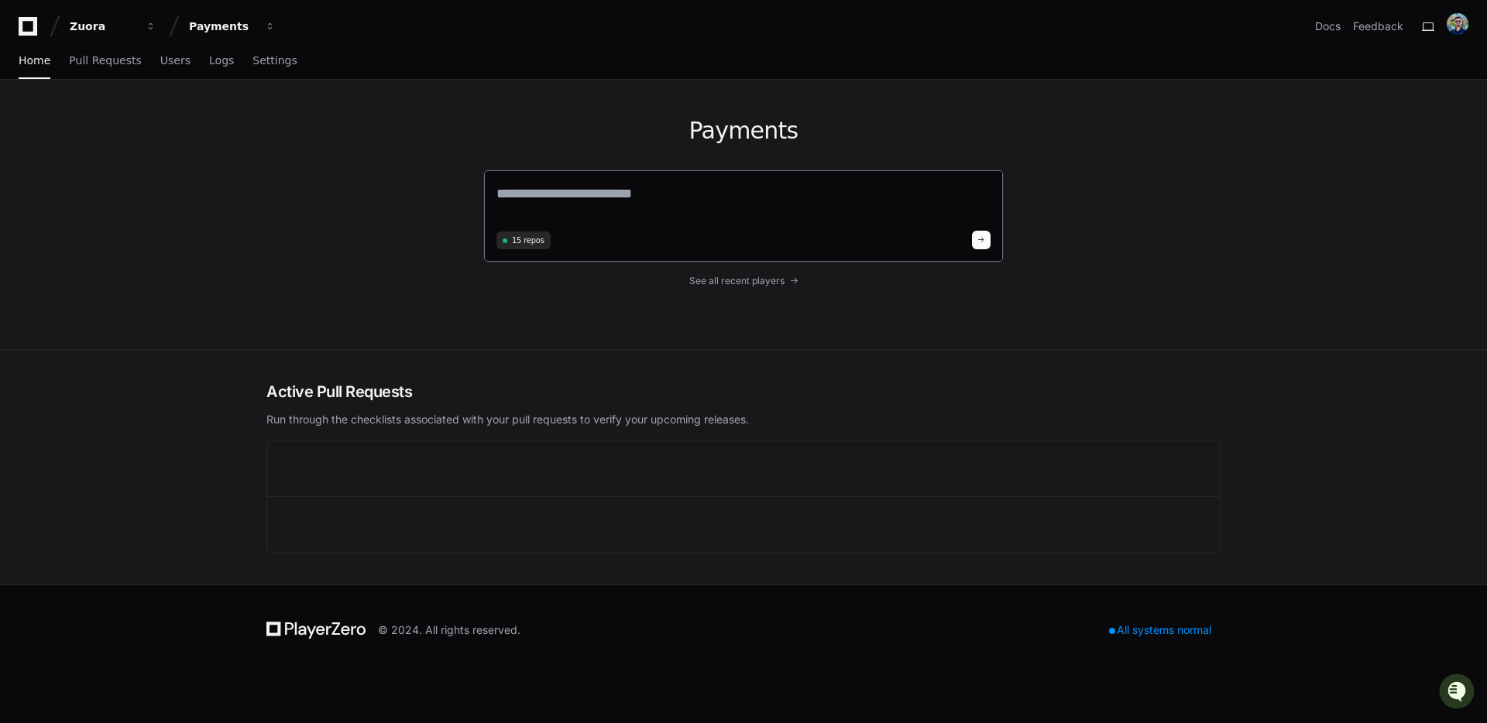
click at [597, 205] on textarea at bounding box center [743, 204] width 494 height 43
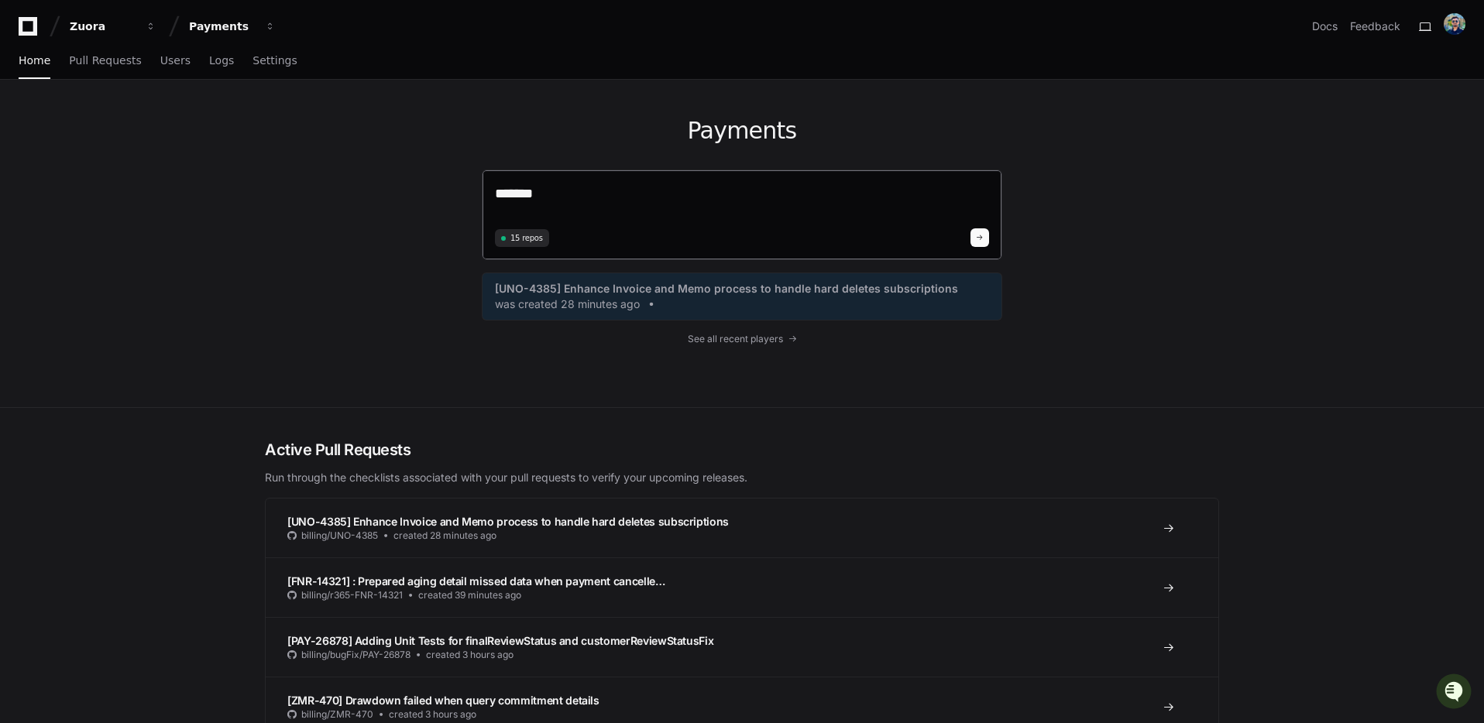
type textarea "*******"
type textarea "**********"
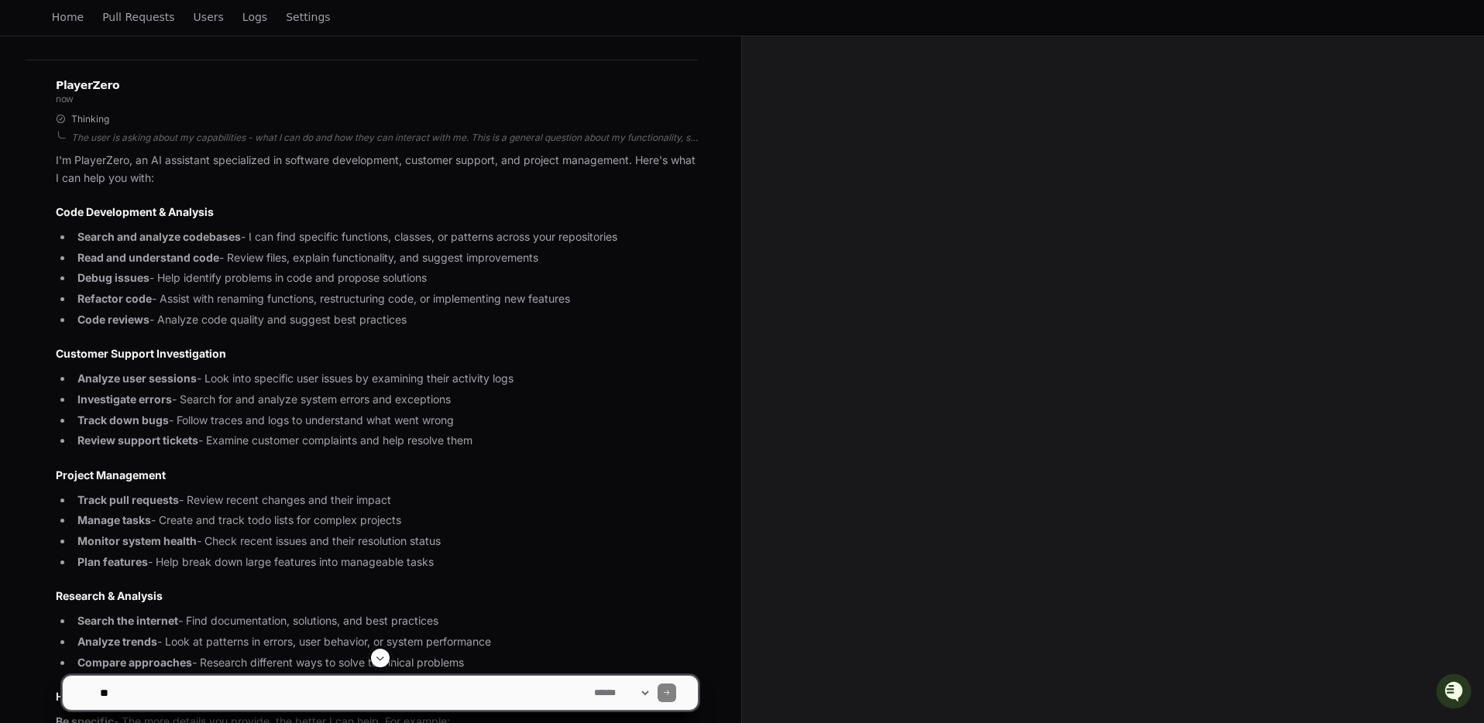
scroll to position [203, 0]
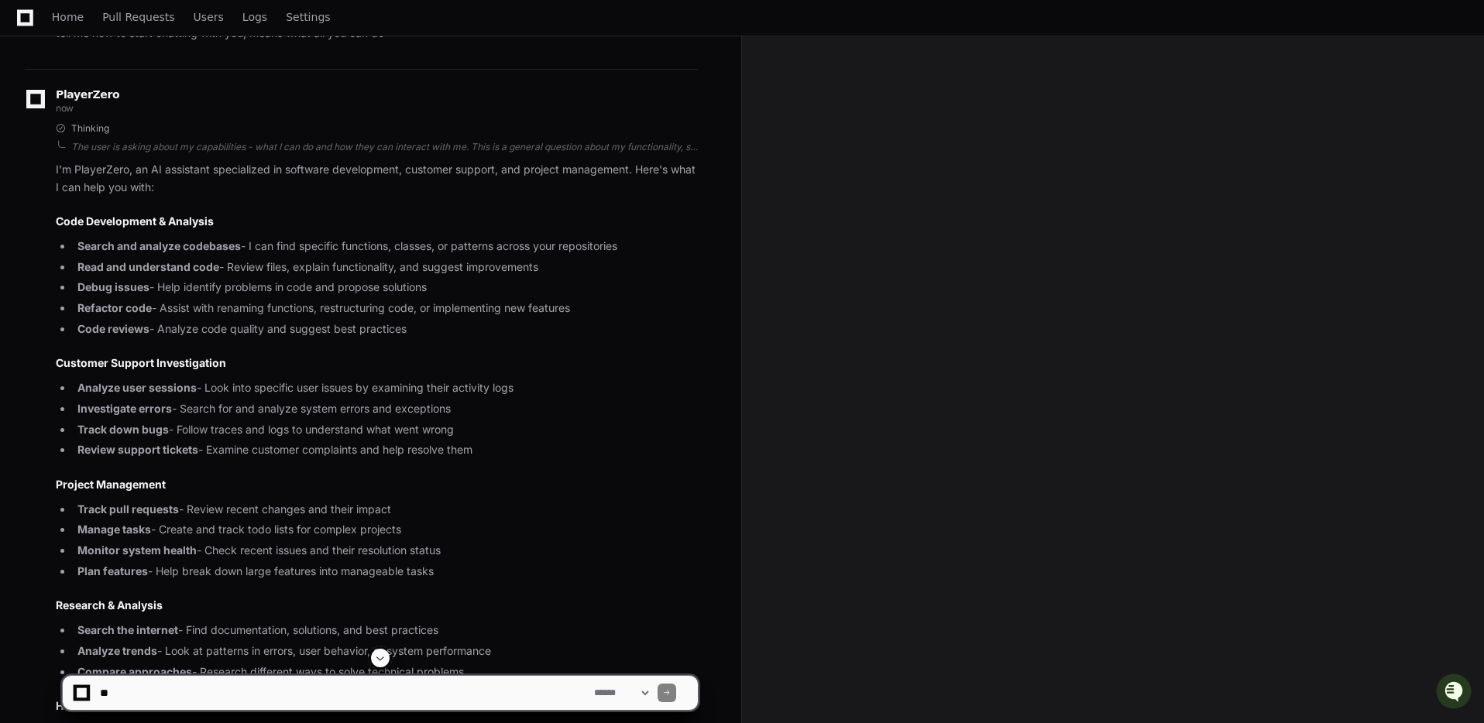
click at [152, 709] on textarea at bounding box center [344, 693] width 494 height 34
type textarea "**********"
click at [623, 698] on select "**********" at bounding box center [621, 693] width 60 height 11
click at [676, 688] on div at bounding box center [666, 693] width 19 height 19
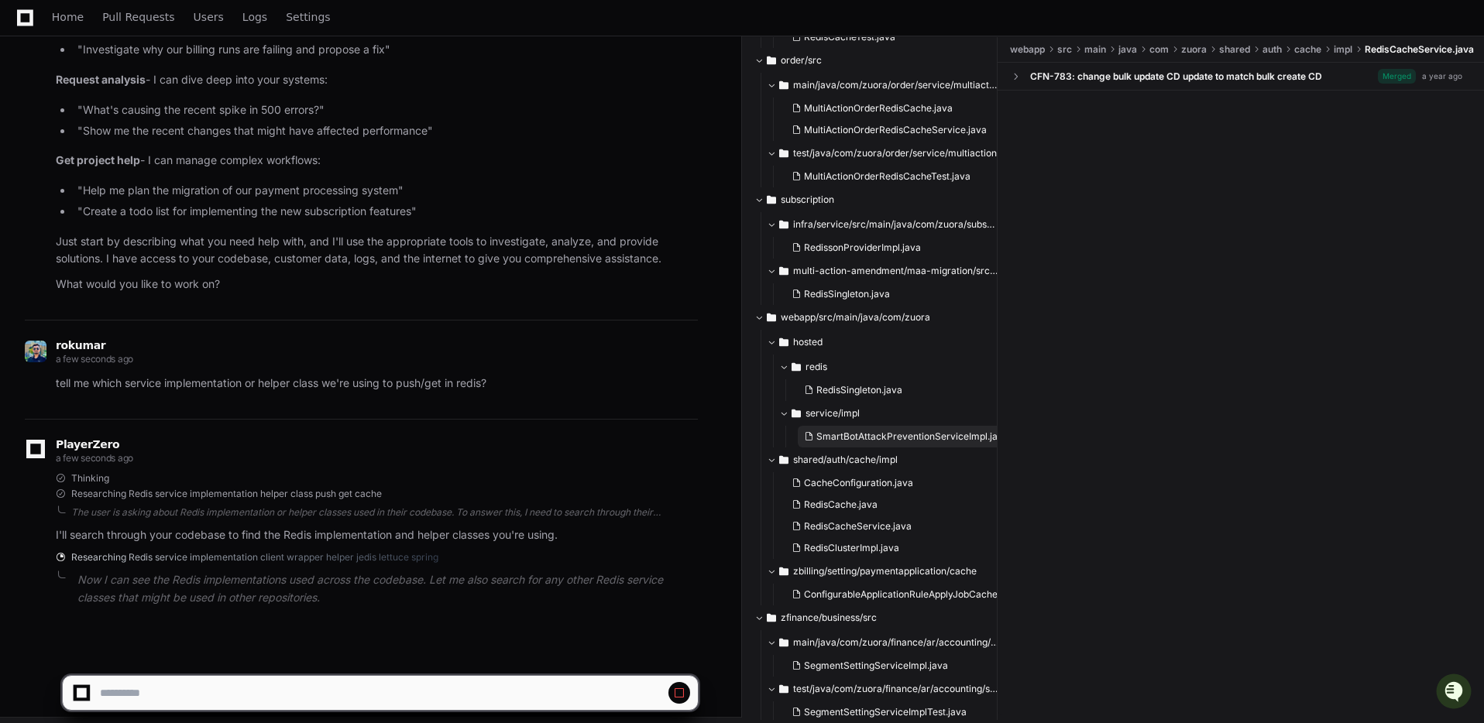
scroll to position [784, 0]
click at [860, 383] on span "RedisSingleton.java" at bounding box center [859, 387] width 86 height 12
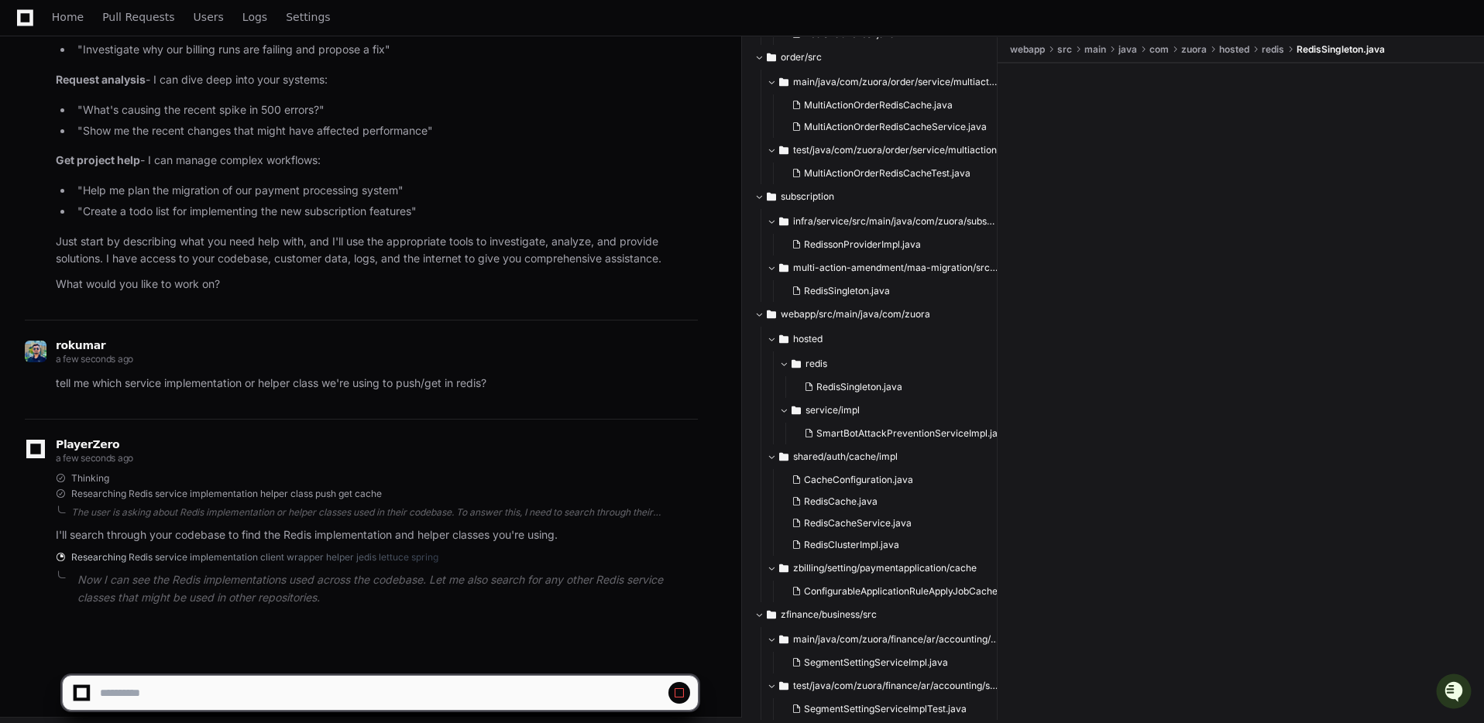
click at [1178, 196] on div at bounding box center [1240, 375] width 486 height 624
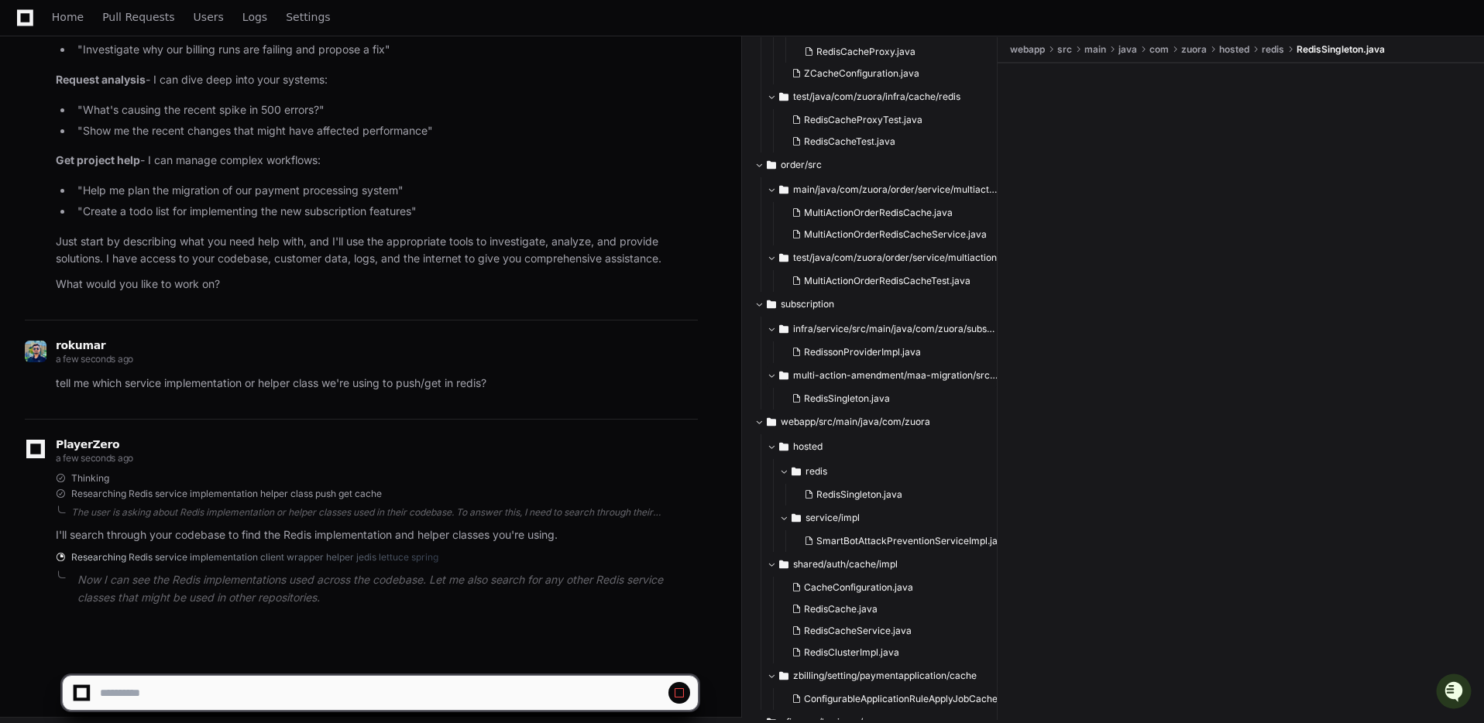
scroll to position [679, 0]
click at [856, 275] on span "MultiActionOrderRedisCacheTest.java" at bounding box center [887, 278] width 166 height 12
drag, startPoint x: 1390, startPoint y: 168, endPoint x: 1374, endPoint y: 190, distance: 26.6
click at [1383, 180] on div at bounding box center [1240, 375] width 486 height 624
click at [1289, 347] on div at bounding box center [1240, 375] width 486 height 624
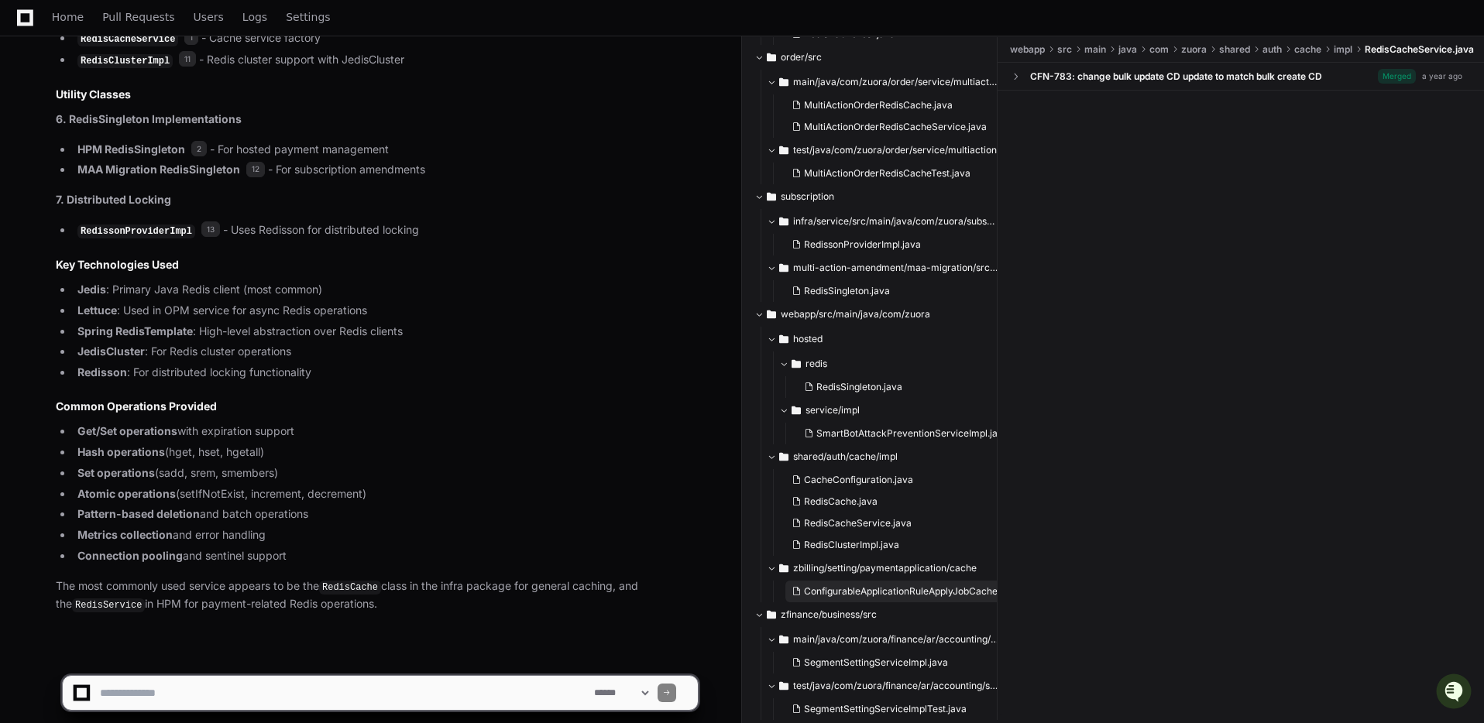
scroll to position [70, 0]
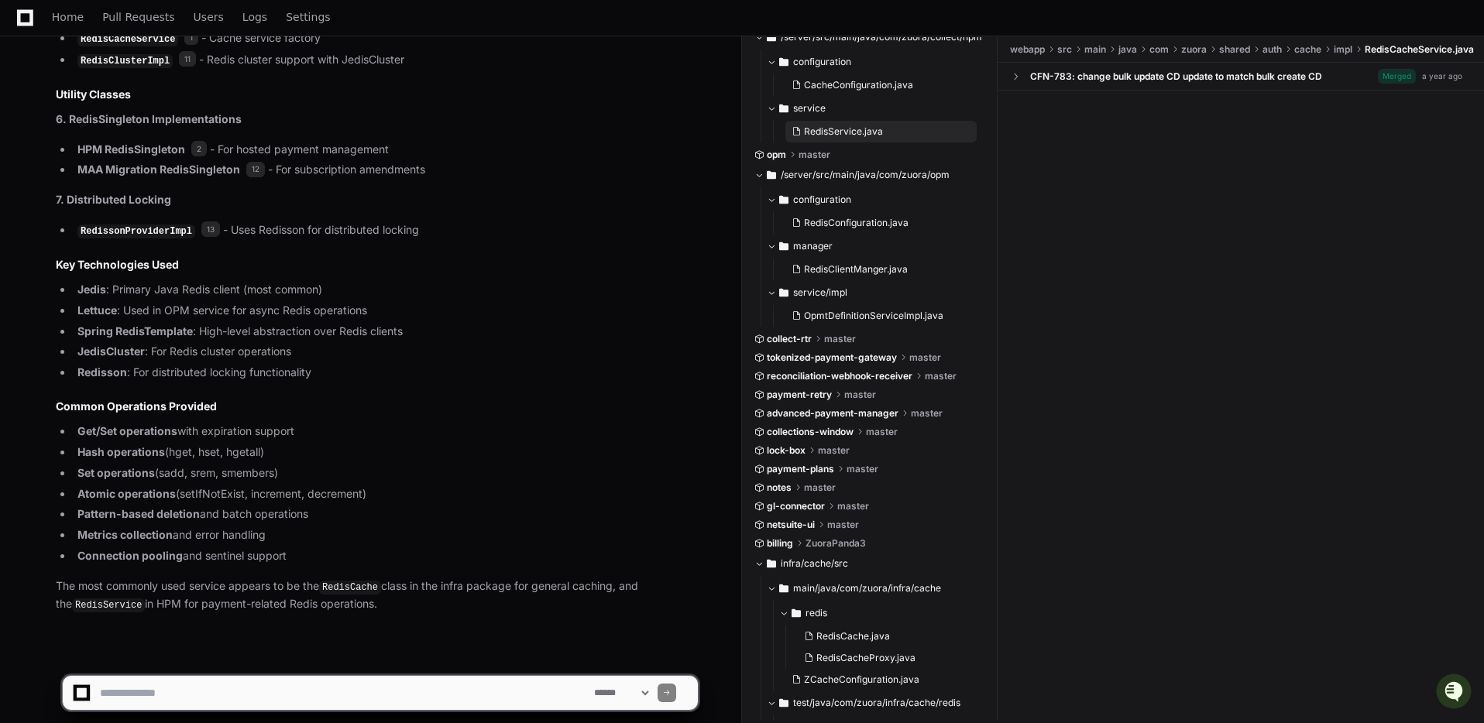
click at [863, 128] on span "RedisService.java" at bounding box center [843, 131] width 79 height 12
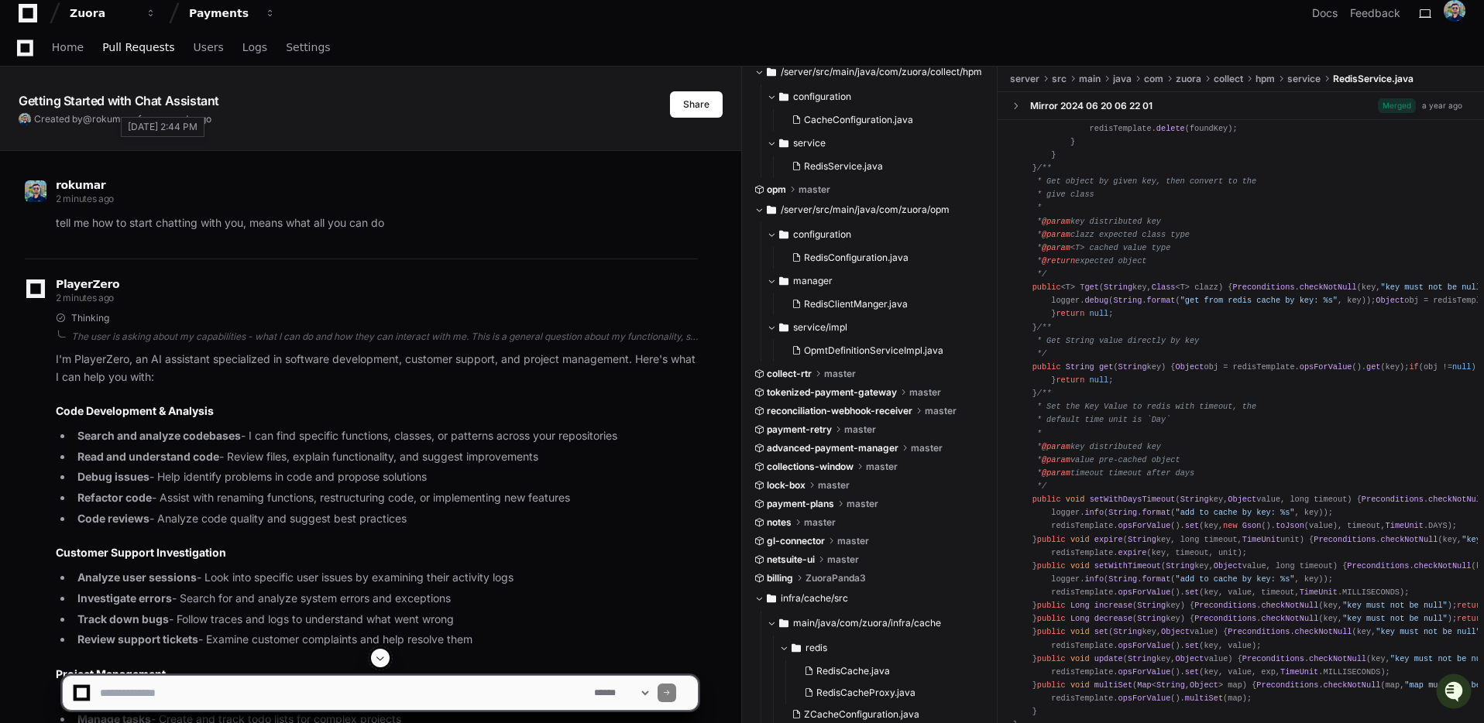
scroll to position [0, 0]
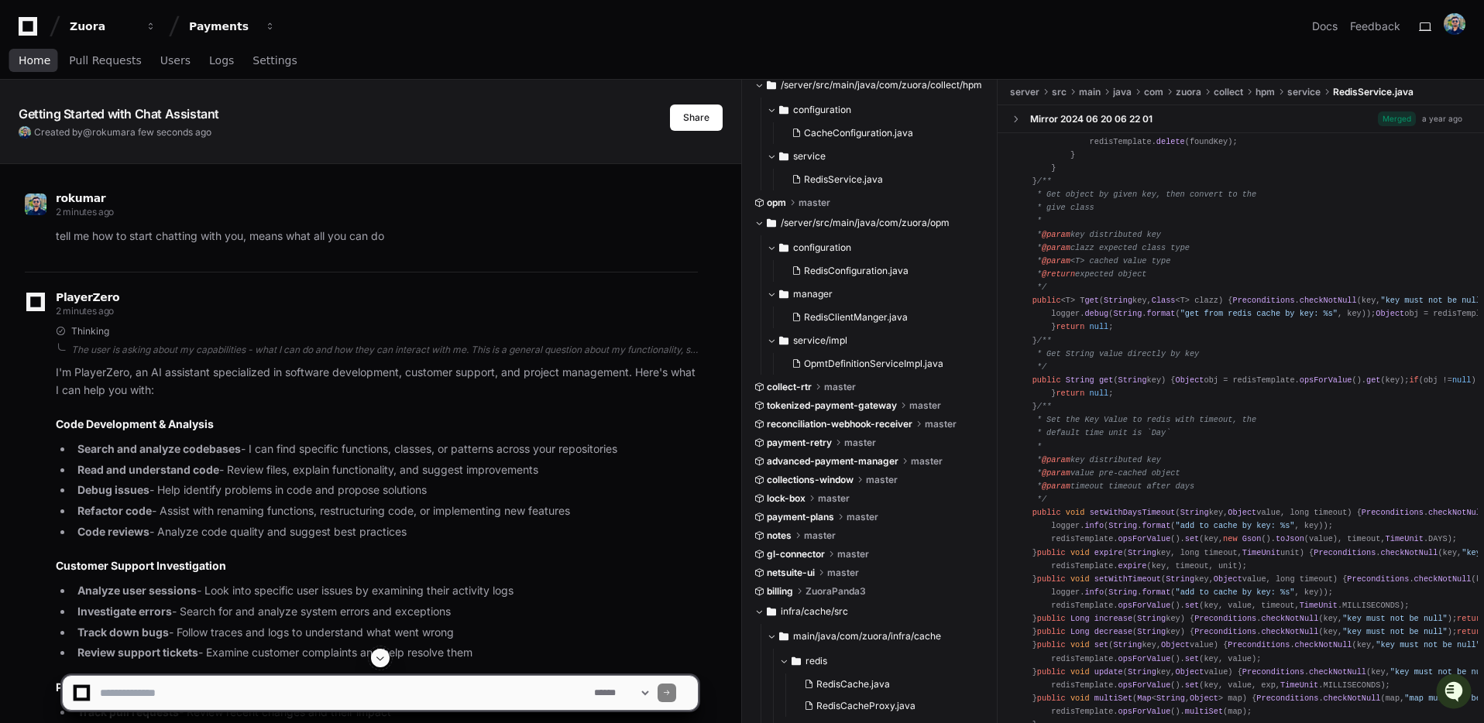
click at [36, 65] on span "Home" at bounding box center [35, 60] width 32 height 9
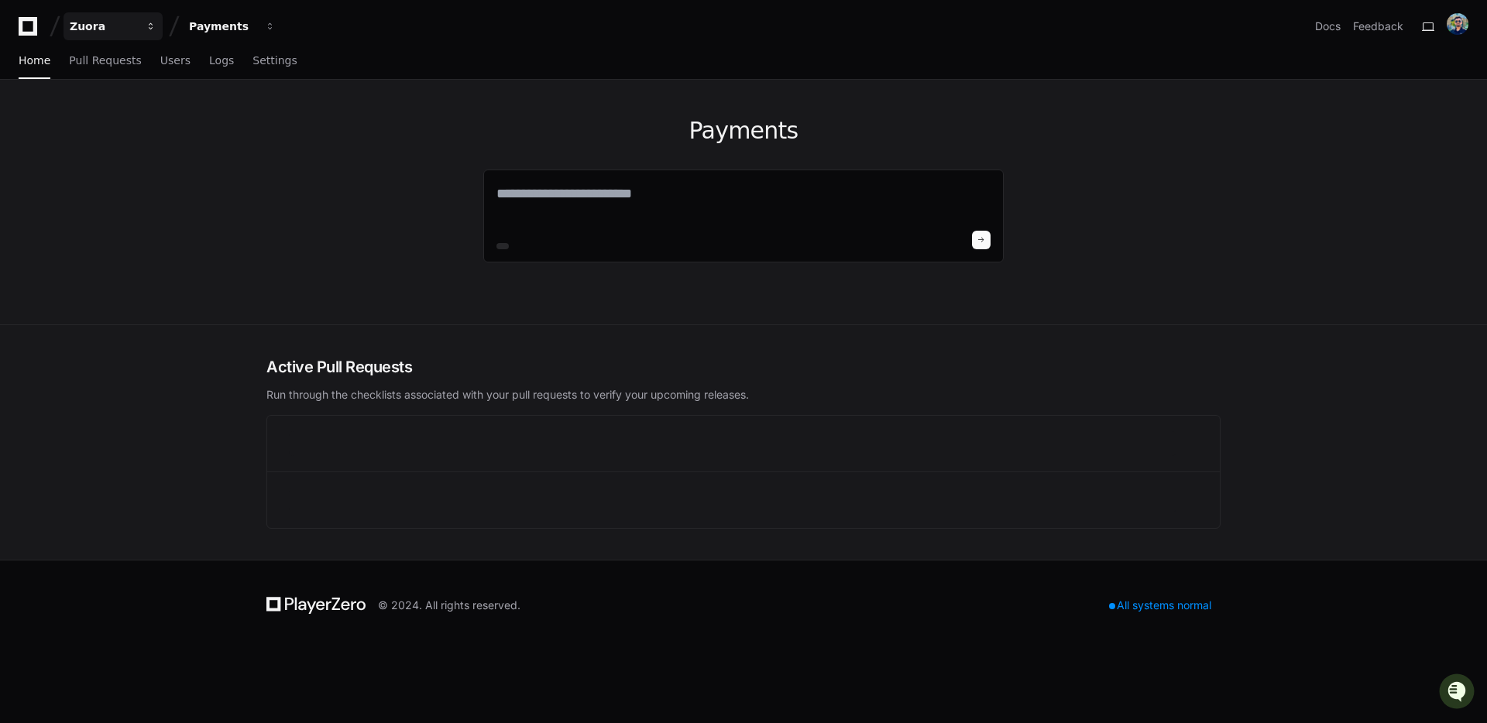
click at [137, 32] on button "Zuora" at bounding box center [112, 26] width 99 height 28
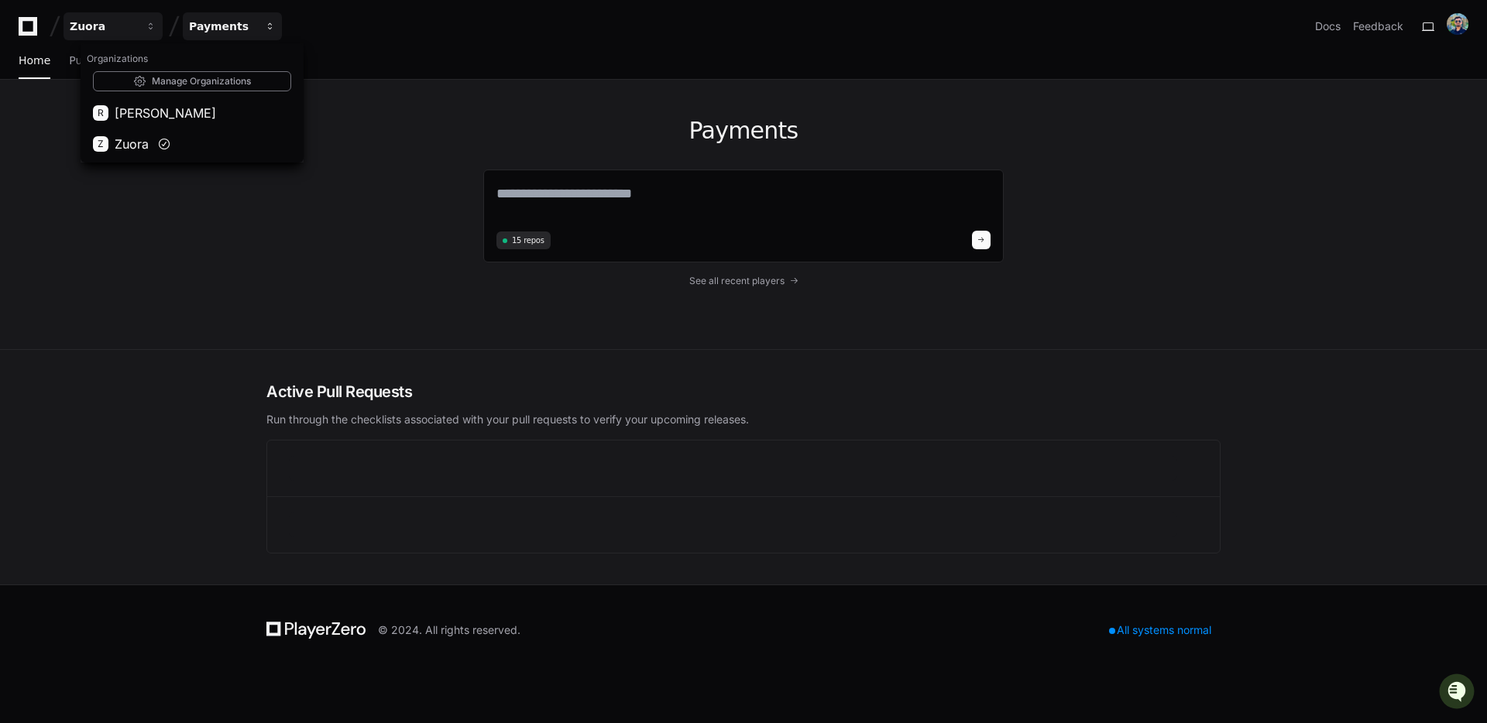
click at [240, 27] on div "Payments" at bounding box center [222, 26] width 67 height 15
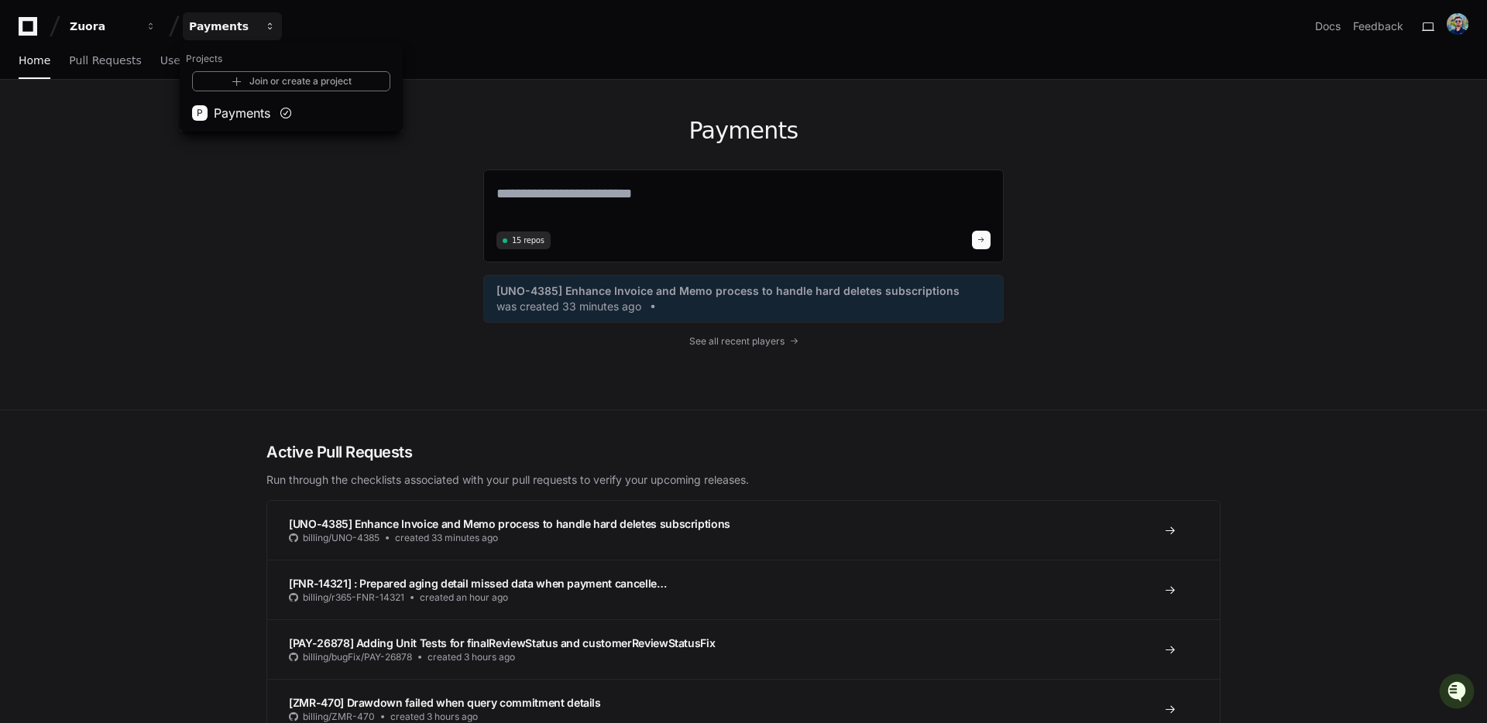
click at [240, 27] on div "Payments" at bounding box center [222, 26] width 67 height 15
click at [98, 121] on div "Payments 15 repos [UNO-4385] Enhance Invoice and Memo process to handle hard de…" at bounding box center [742, 245] width 1484 height 331
click at [176, 57] on span "Users" at bounding box center [175, 60] width 30 height 9
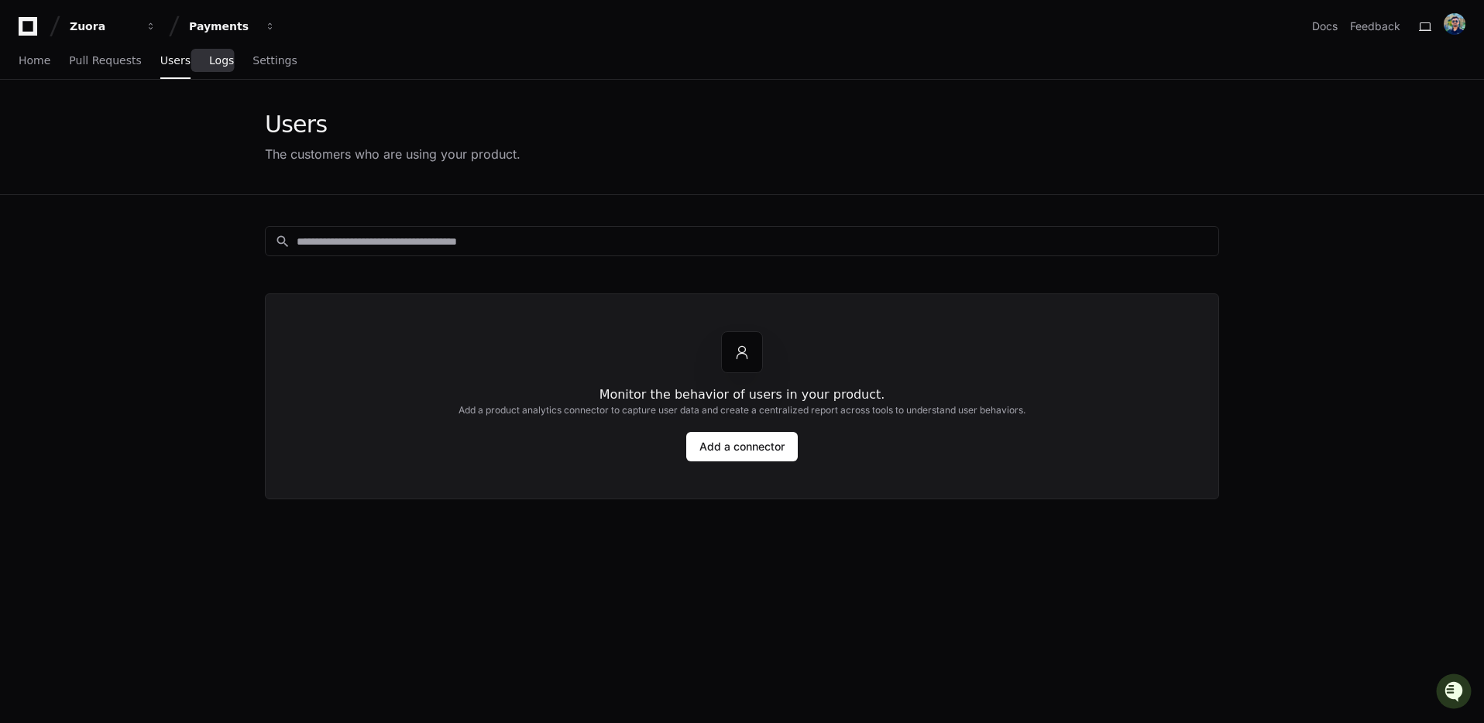
click at [214, 73] on link "Logs" at bounding box center [221, 61] width 25 height 36
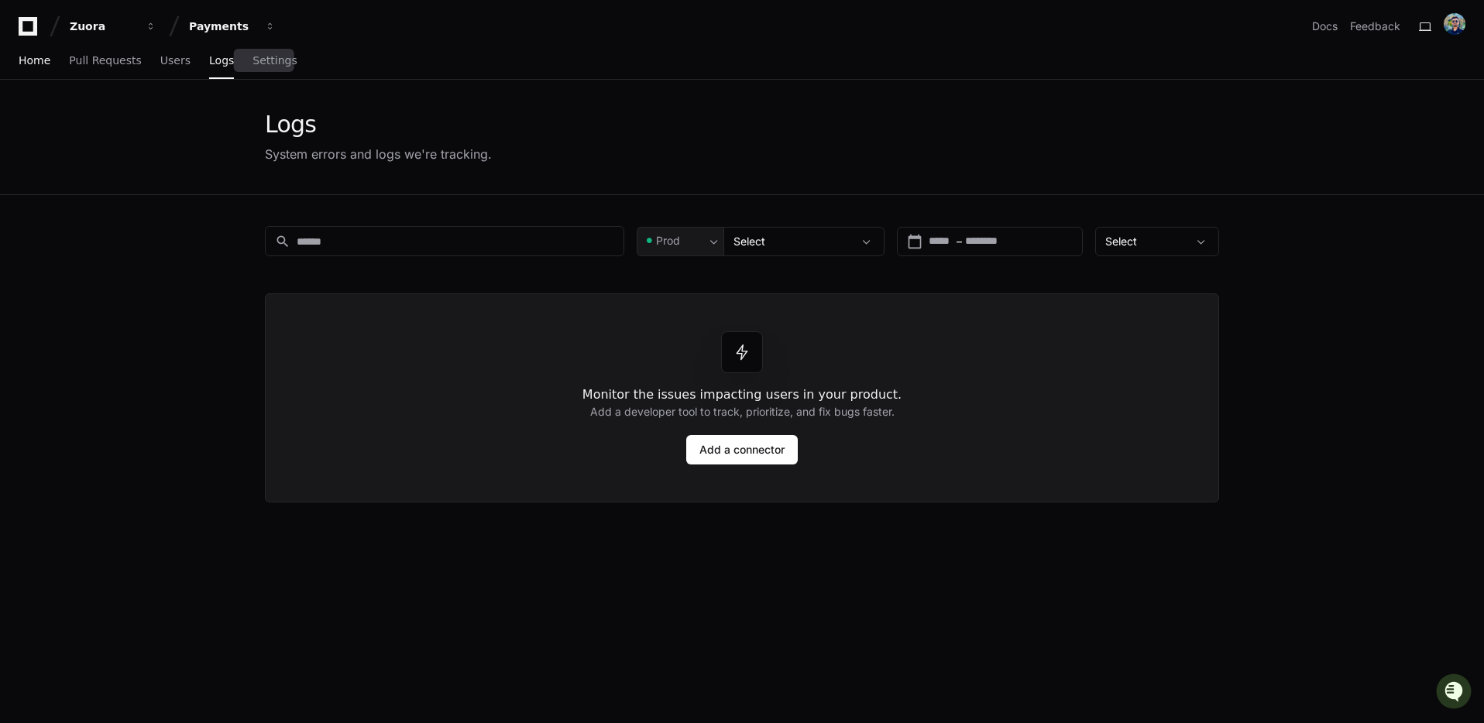
click at [45, 67] on link "Home" at bounding box center [35, 61] width 32 height 36
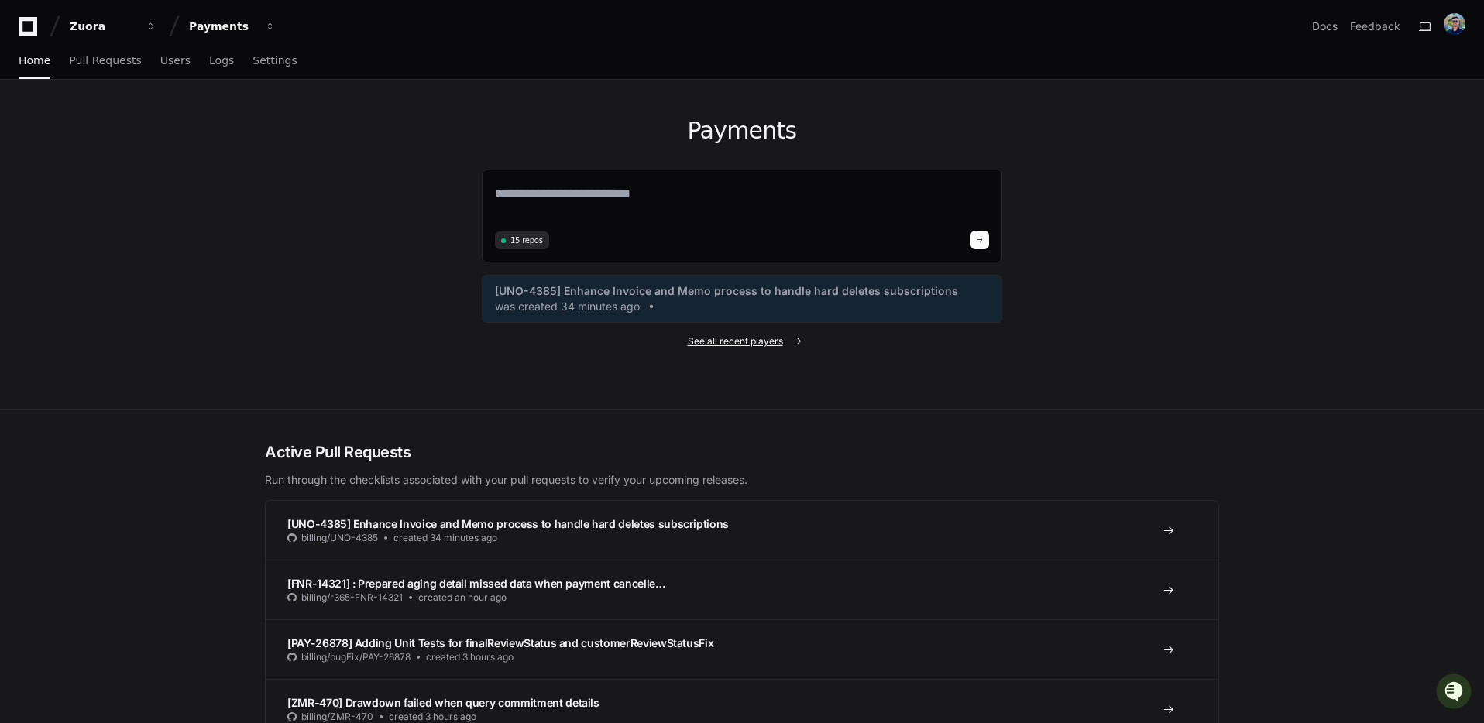
click at [747, 338] on span "See all recent players" at bounding box center [735, 341] width 95 height 12
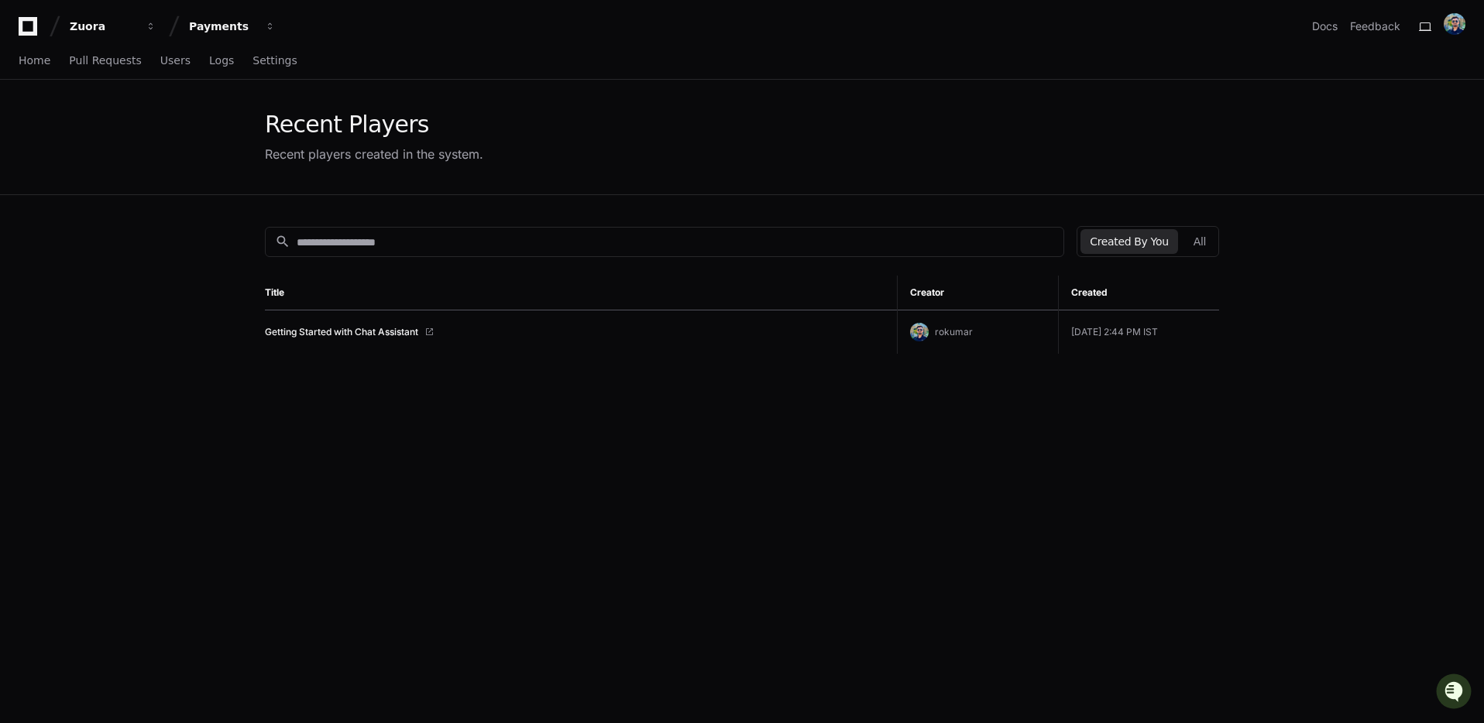
click at [262, 124] on div "Recent Players Recent players created in the system." at bounding box center [741, 137] width 991 height 115
click at [39, 67] on link "Home" at bounding box center [35, 61] width 32 height 36
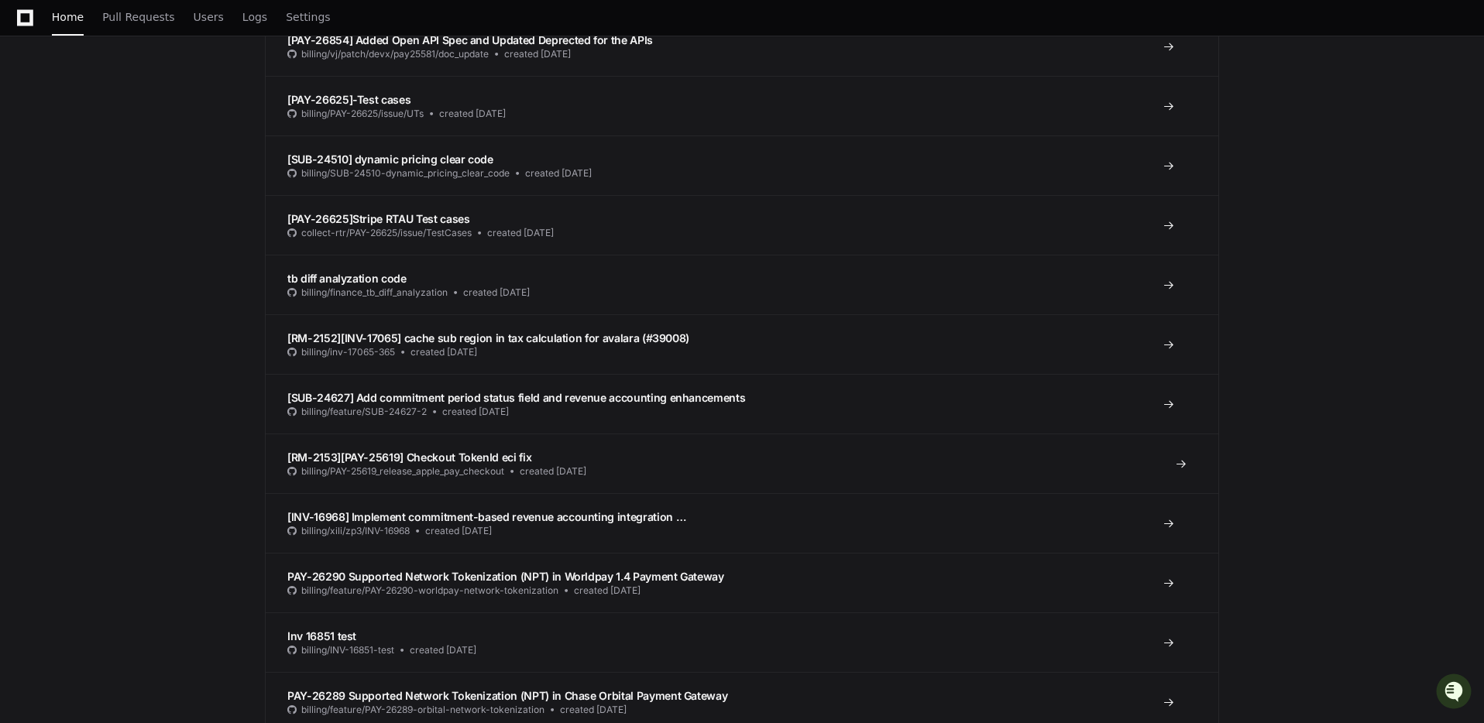
scroll to position [2737, 0]
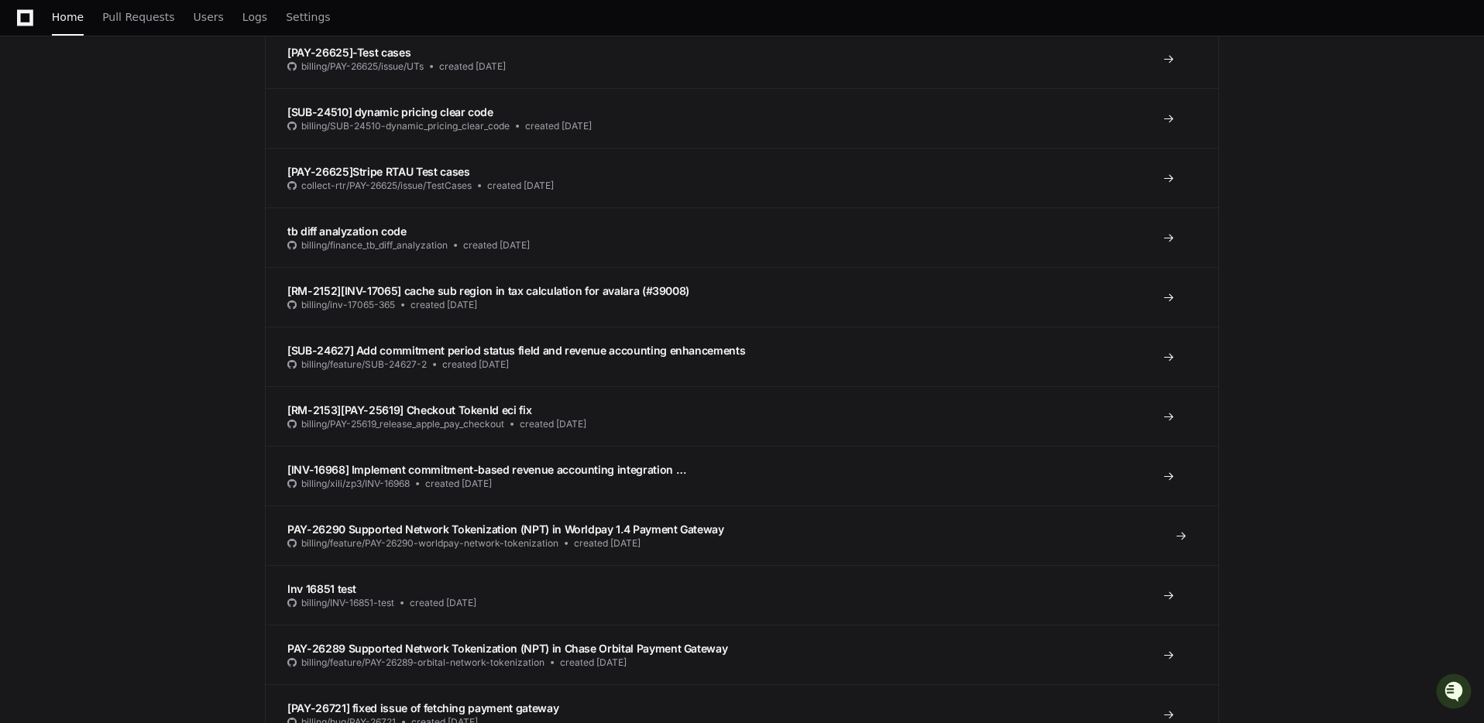
click at [530, 525] on span "PAY-26290 Supported Network Tokenization (NPT) in Worldpay 1.4 Payment Gateway" at bounding box center [505, 529] width 437 height 13
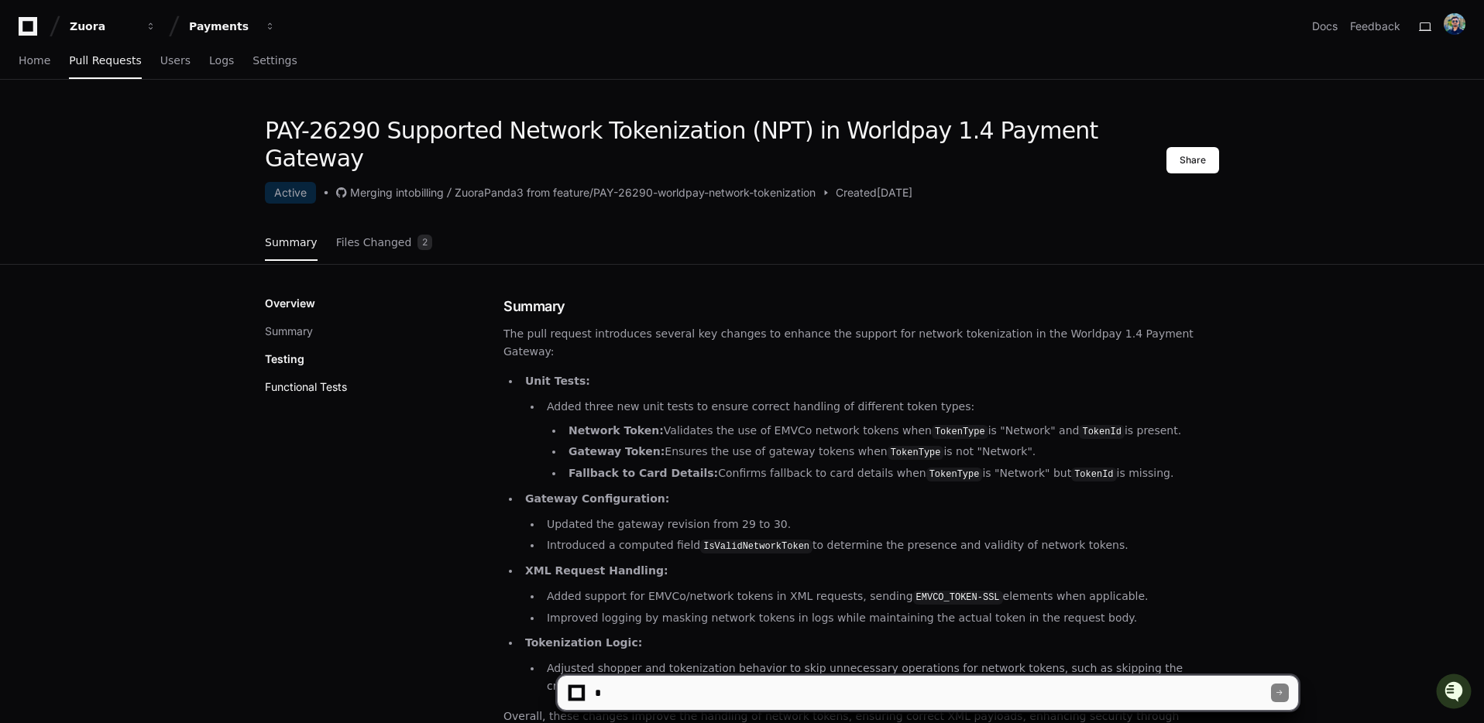
click at [318, 379] on button "Functional Tests" at bounding box center [306, 386] width 82 height 15
click at [386, 224] on link "Files Changed 2" at bounding box center [384, 243] width 97 height 42
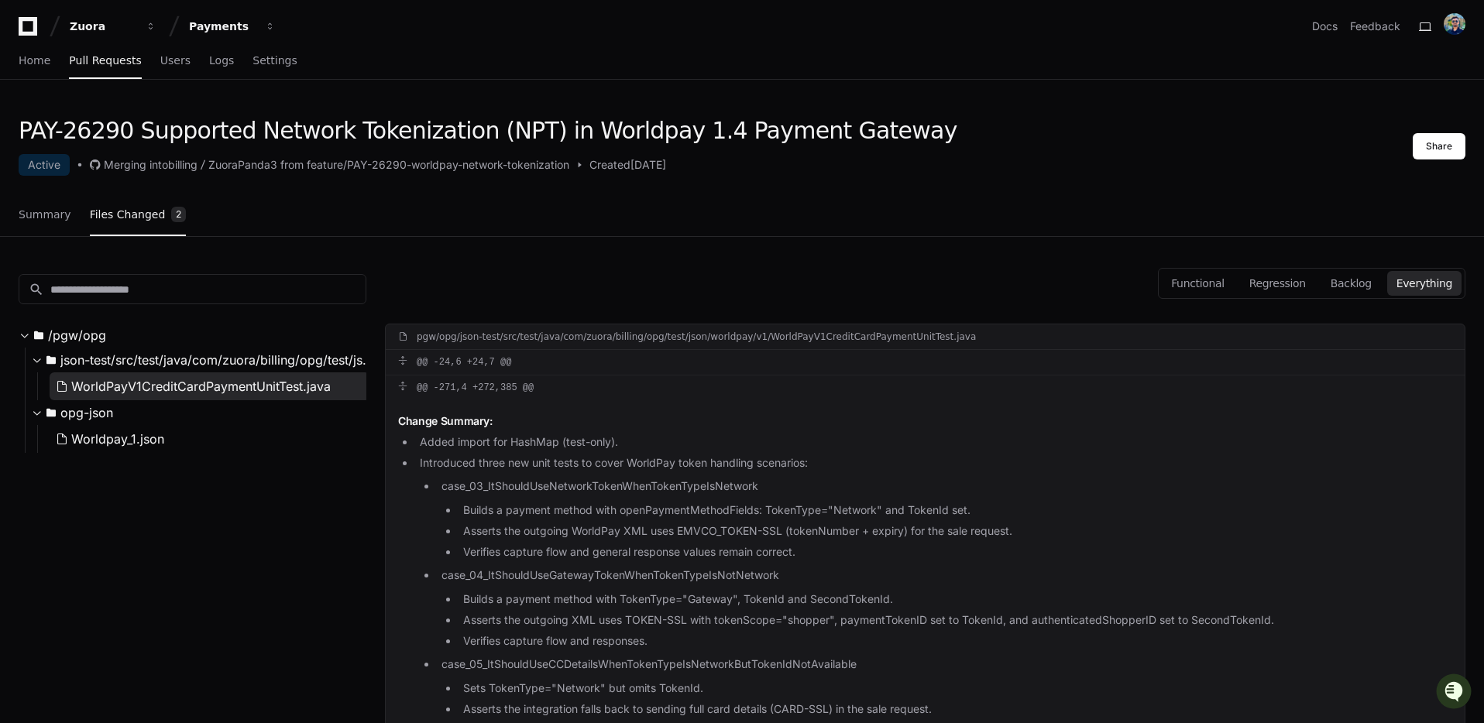
click at [138, 393] on span "WorldPayV1CreditCardPaymentUnitTest.java" at bounding box center [200, 386] width 259 height 19
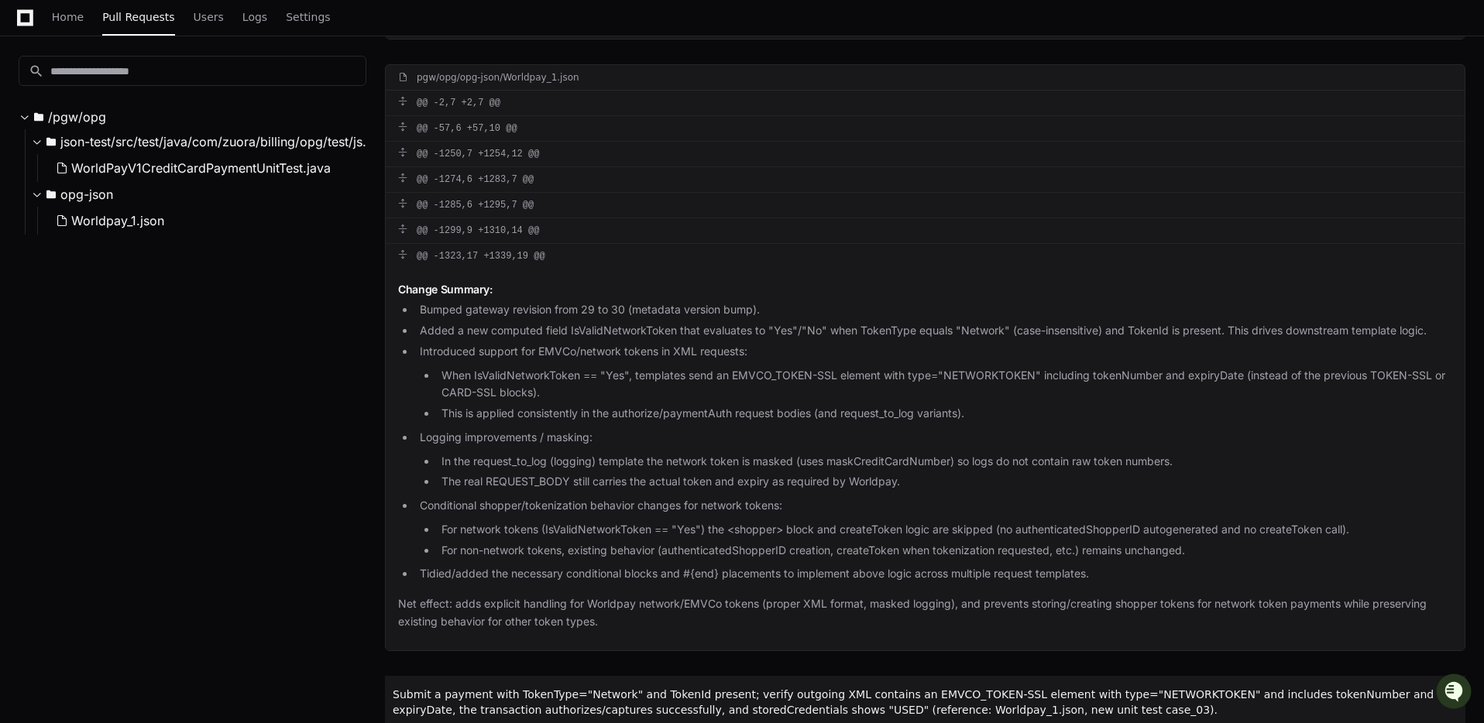
scroll to position [731, 0]
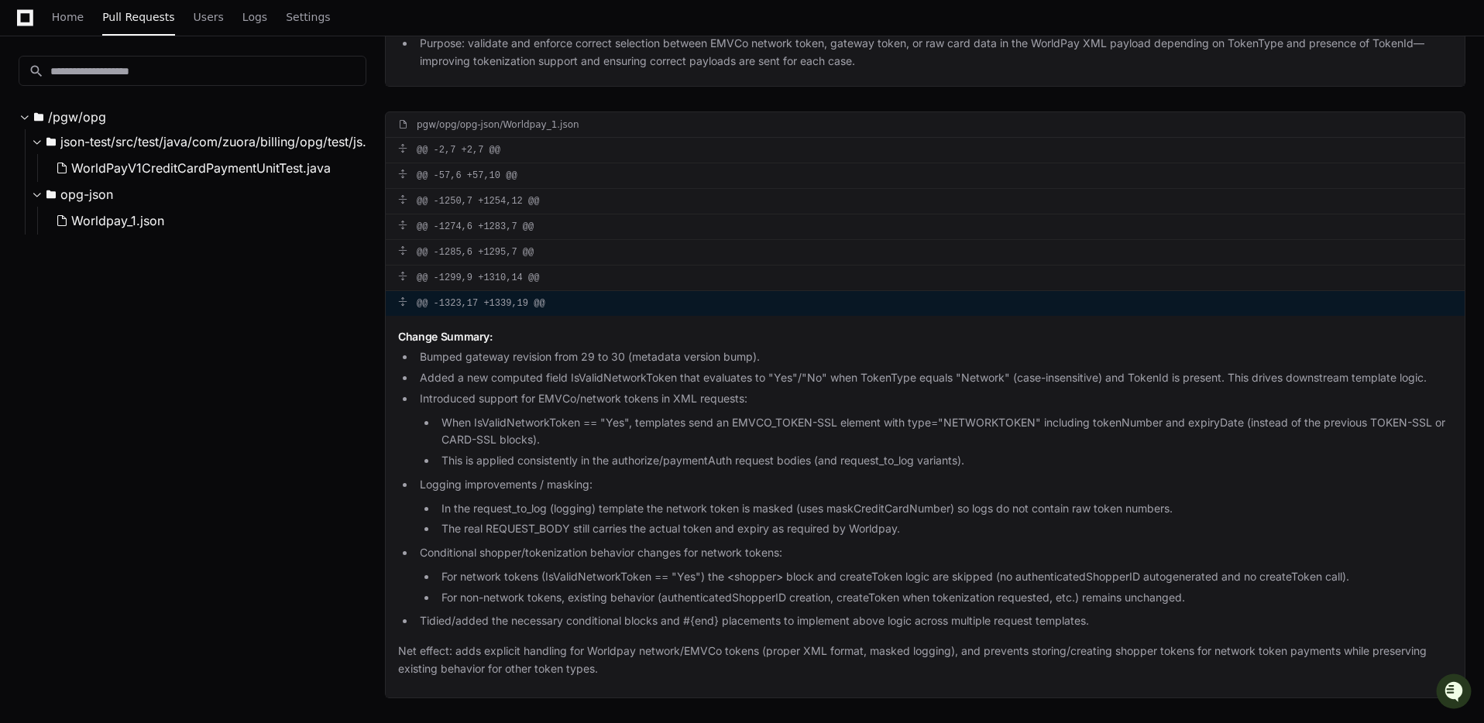
click at [405, 302] on span at bounding box center [402, 301] width 9 height 9
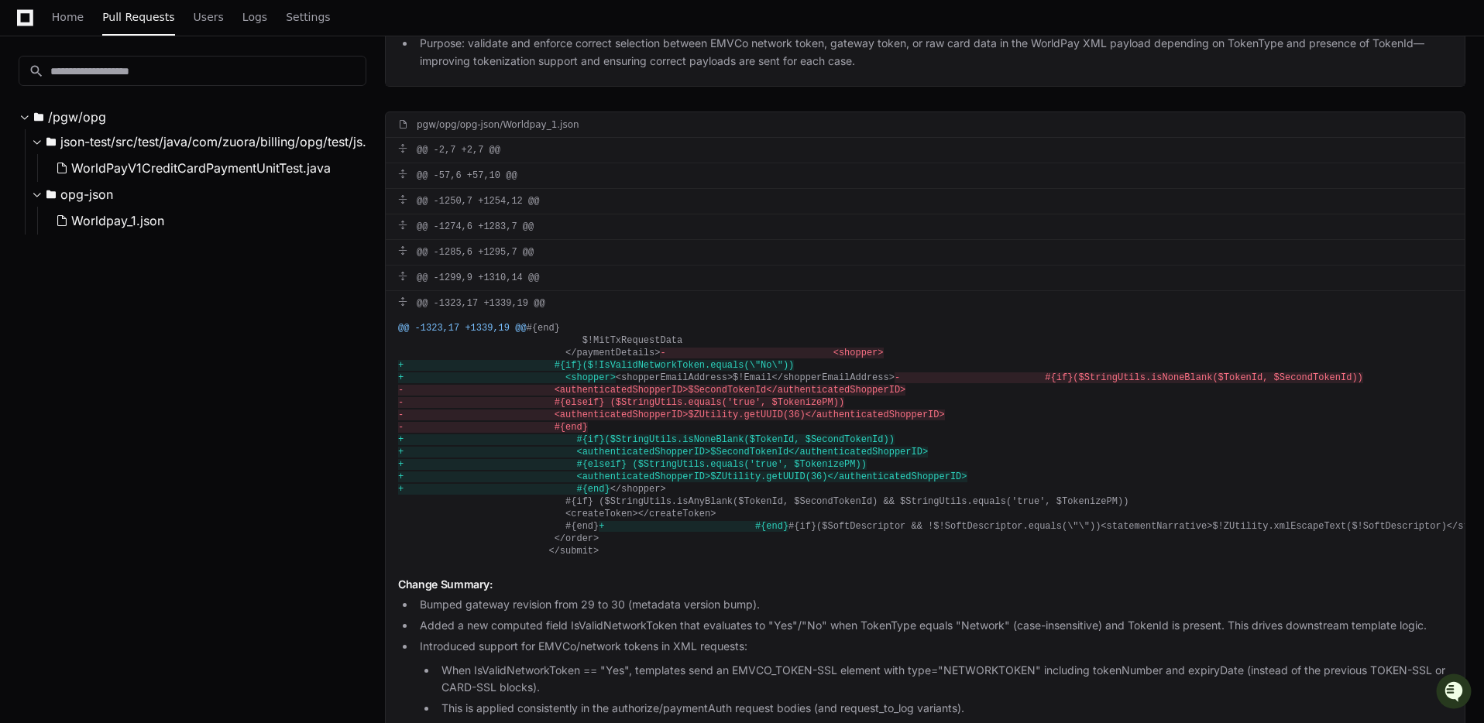
click at [1384, 1] on div "Home Pull Requests Users Logs Settings" at bounding box center [742, 18] width 1446 height 36
click at [81, 16] on span "Home" at bounding box center [68, 16] width 32 height 9
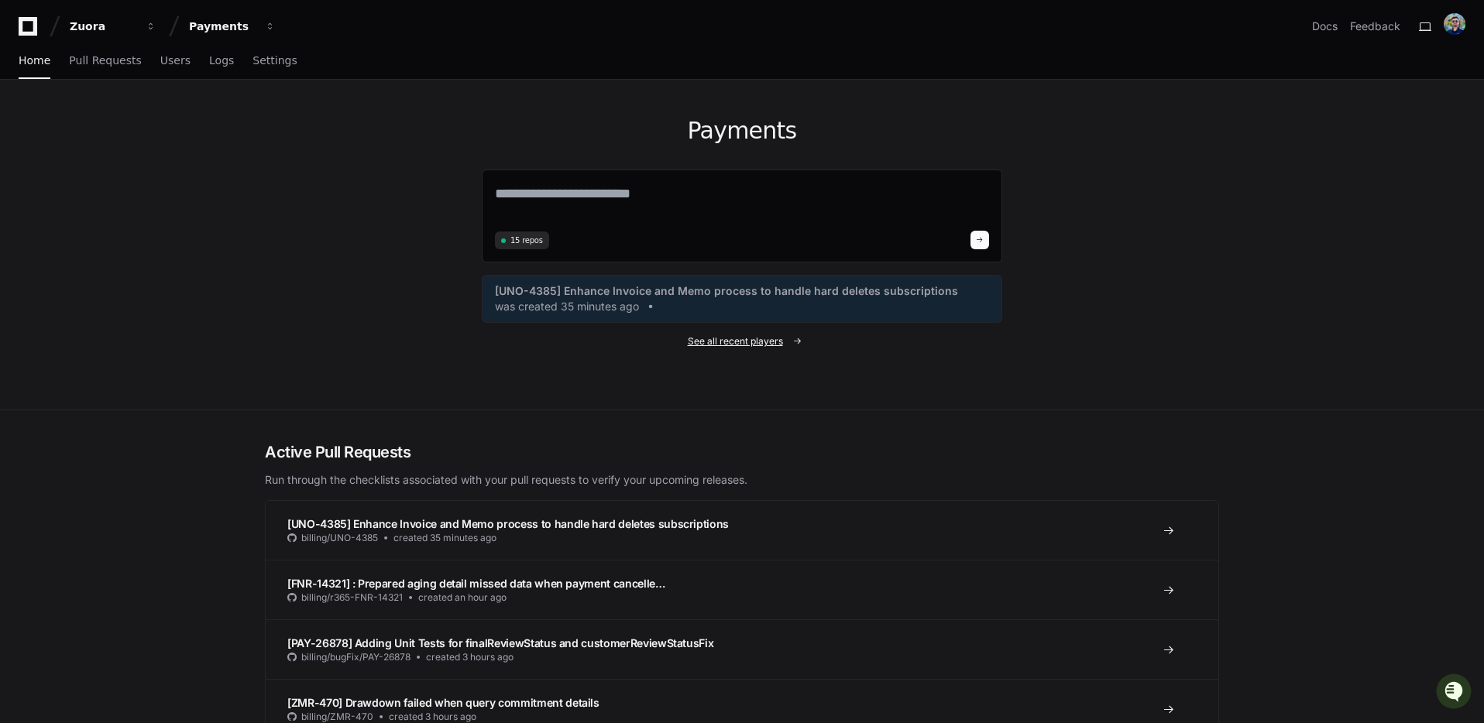
click at [781, 339] on span "See all recent players" at bounding box center [735, 341] width 95 height 12
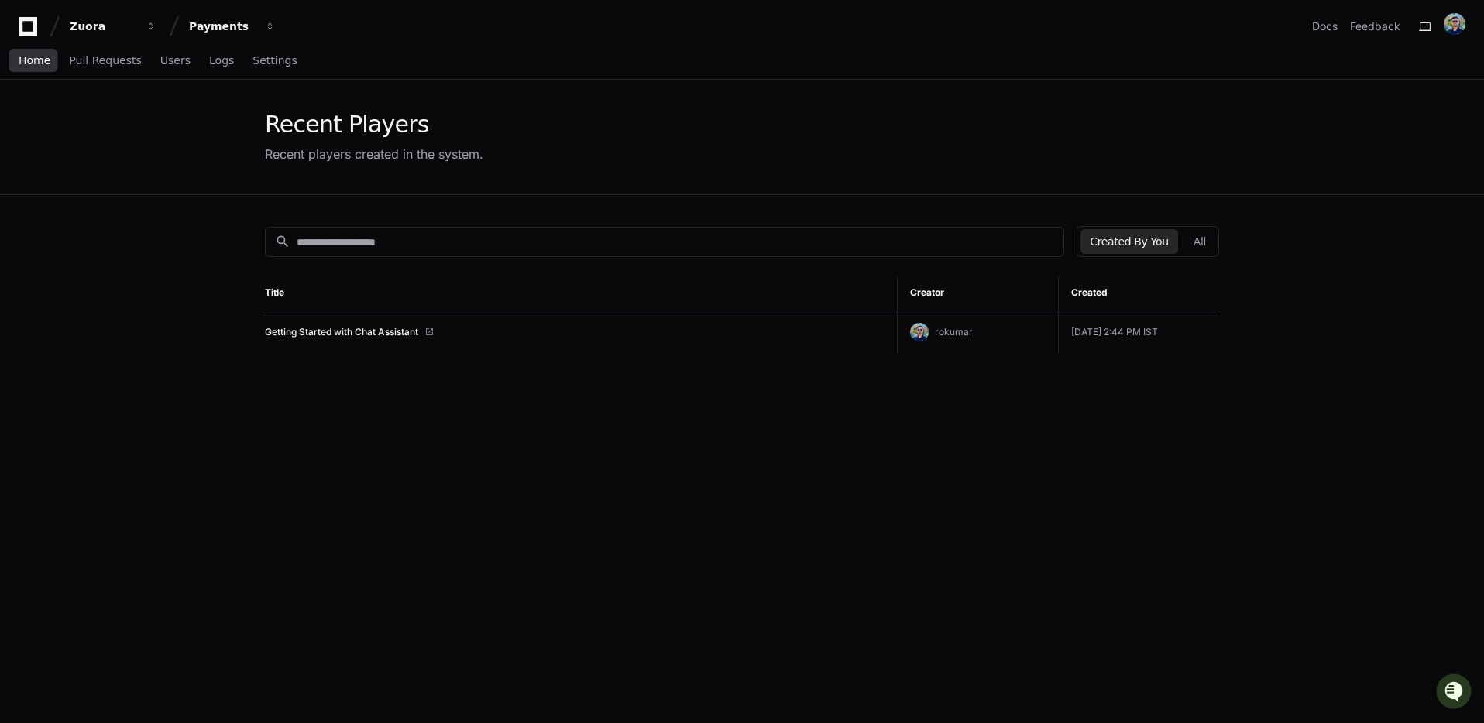
click at [31, 60] on span "Home" at bounding box center [35, 60] width 32 height 9
